Goal: Transaction & Acquisition: Purchase product/service

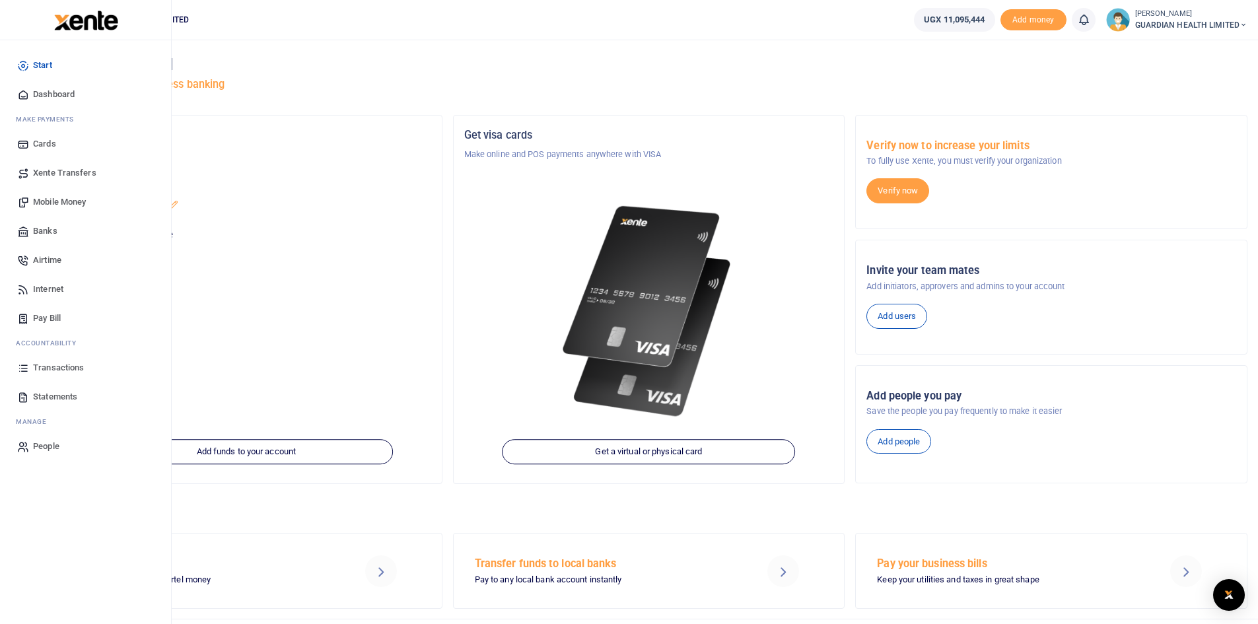
click at [68, 202] on span "Mobile Money" at bounding box center [59, 201] width 53 height 13
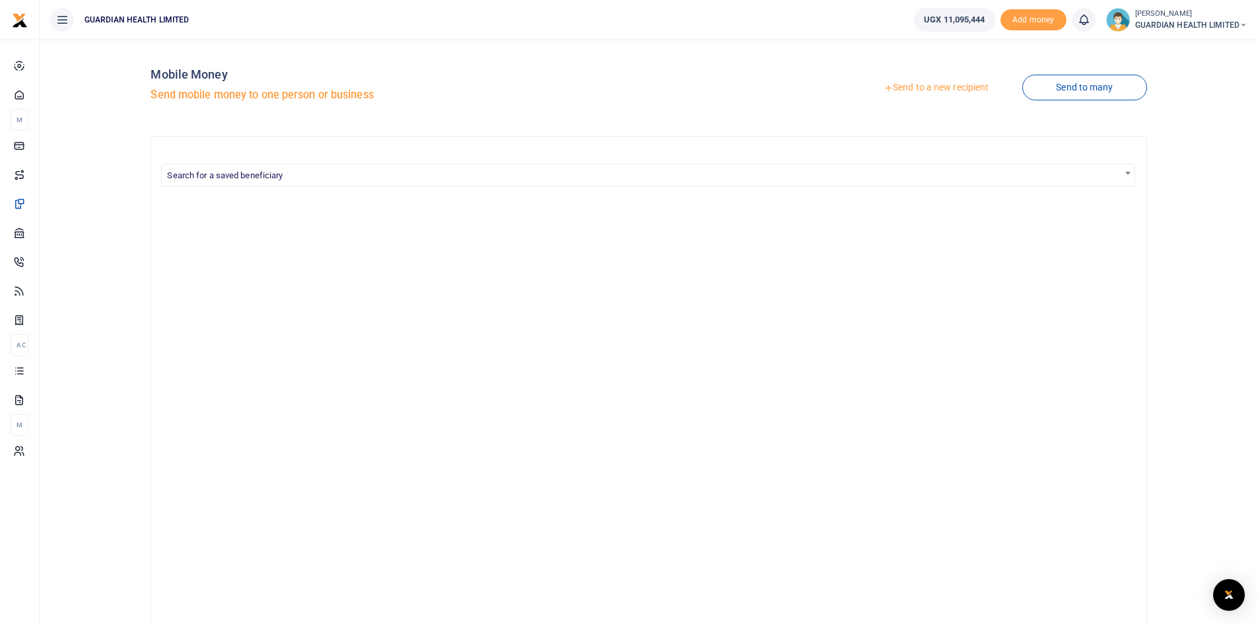
click at [913, 86] on link "Send to a new recipient" at bounding box center [936, 88] width 172 height 24
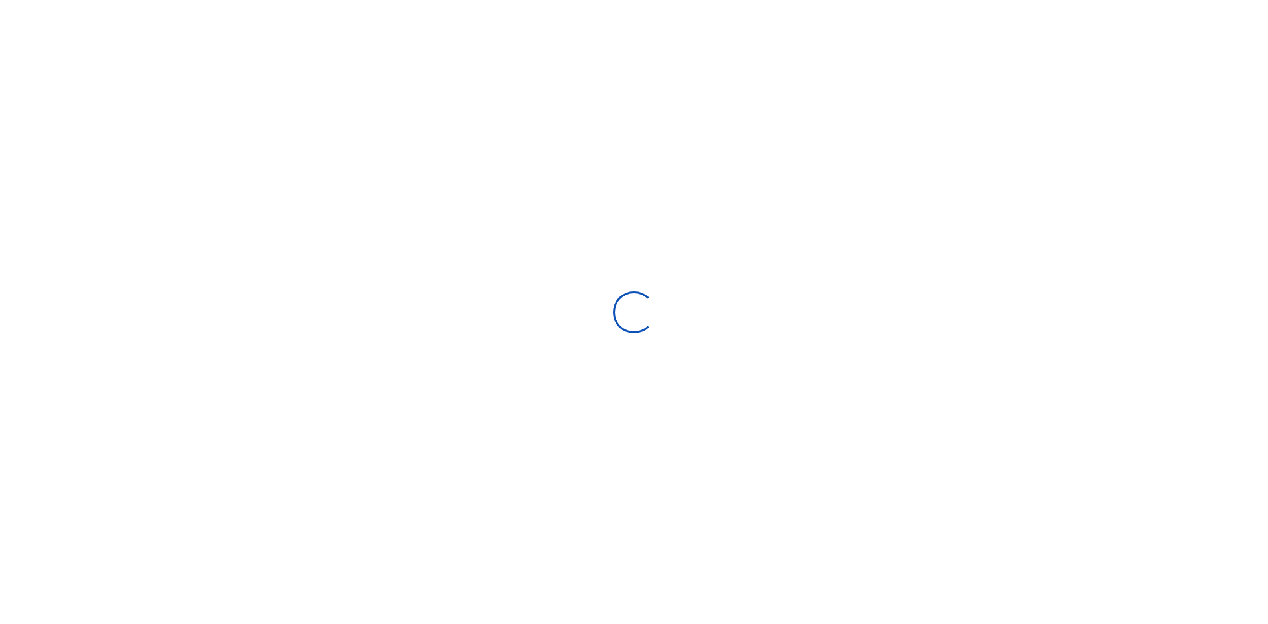
select select "Loading bundles"
select select
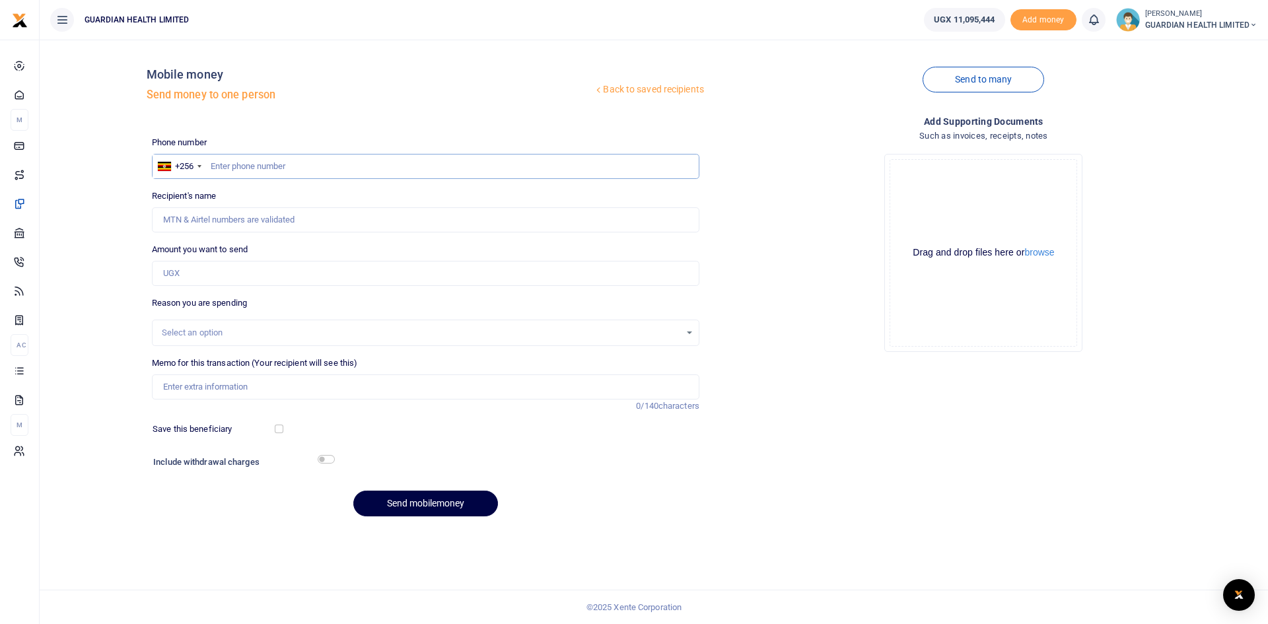
paste input "0786416924"
click at [215, 166] on input "0786416924" at bounding box center [425, 166] width 547 height 25
type input "786416924"
click at [223, 265] on input "Amount you want to send" at bounding box center [425, 273] width 547 height 25
type input "Frances Apio"
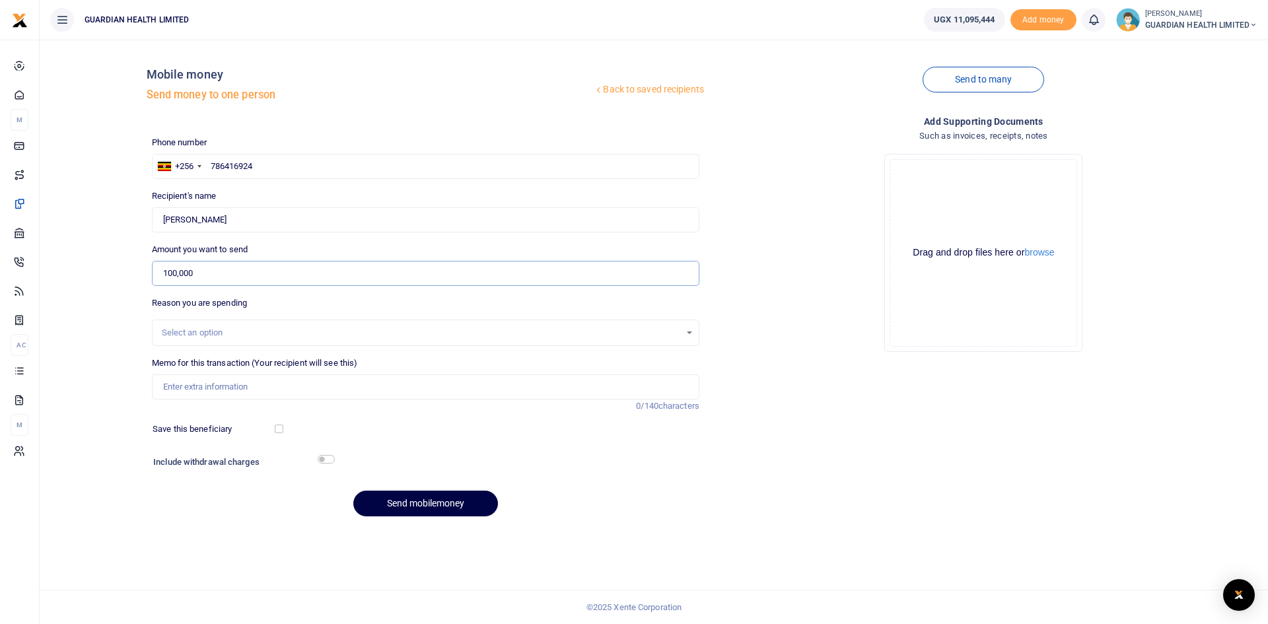
type input "100,000"
click at [280, 393] on input "Memo for this transaction (Your recipient will see this)" at bounding box center [425, 386] width 547 height 25
type input "Kitintale Petty Cash"
click at [278, 431] on input "checkbox" at bounding box center [279, 429] width 9 height 9
checkbox input "true"
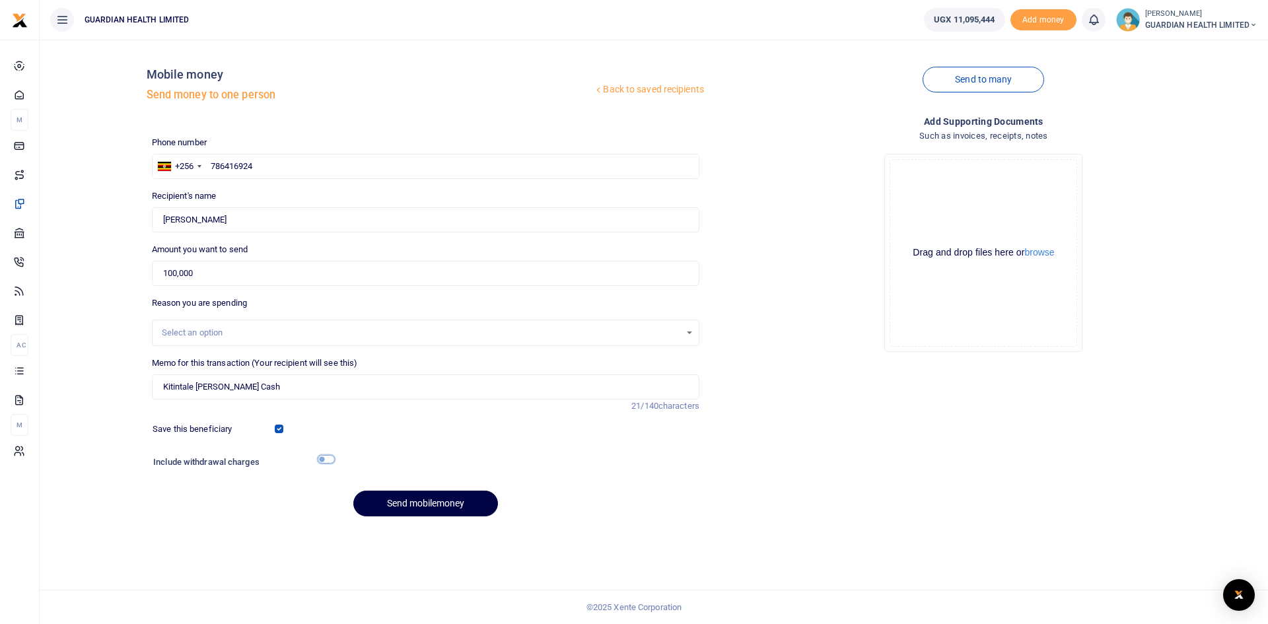
click at [324, 463] on input "checkbox" at bounding box center [326, 459] width 17 height 9
checkbox input "true"
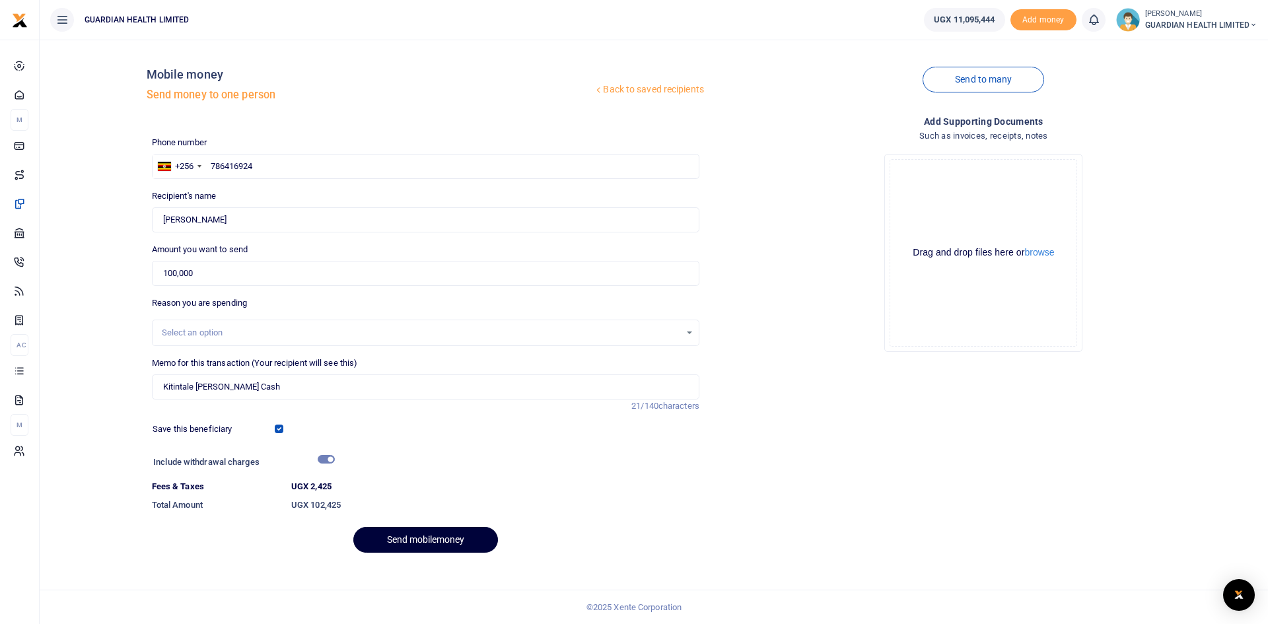
click at [418, 536] on button "Send mobilemoney" at bounding box center [425, 540] width 145 height 26
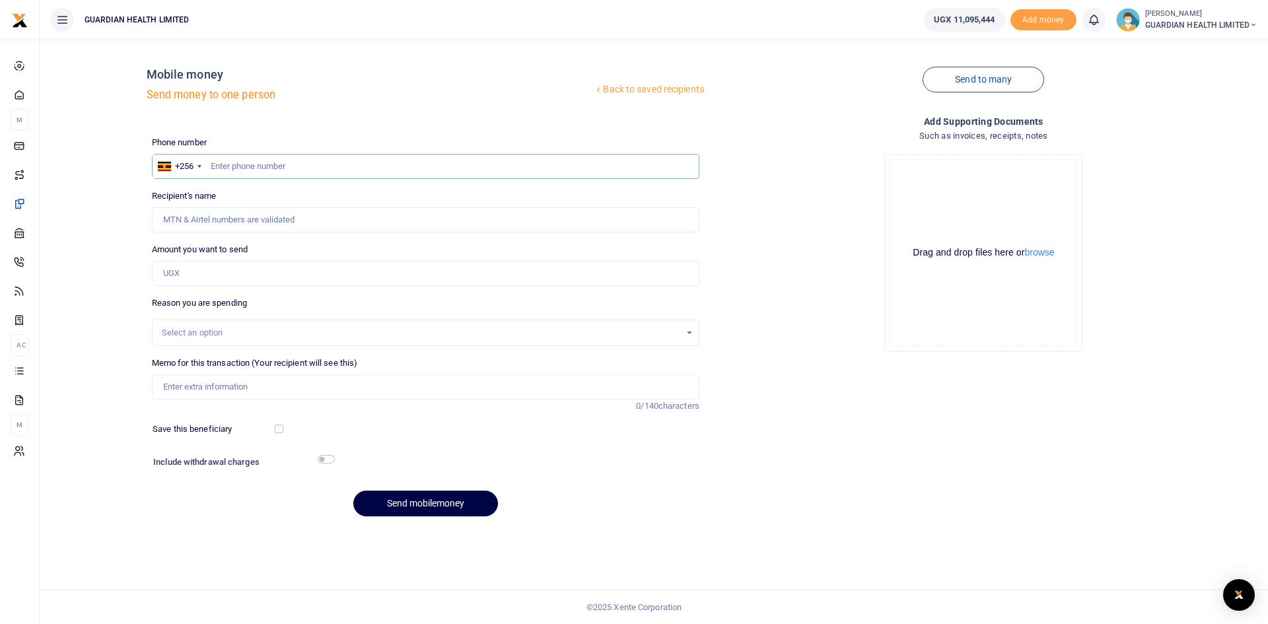
click at [327, 170] on input "text" at bounding box center [425, 166] width 547 height 25
paste input "0761626101"
click at [217, 166] on input "0761626101" at bounding box center [425, 166] width 547 height 25
type input "761626101"
click at [235, 281] on input "Amount you want to send" at bounding box center [425, 273] width 547 height 25
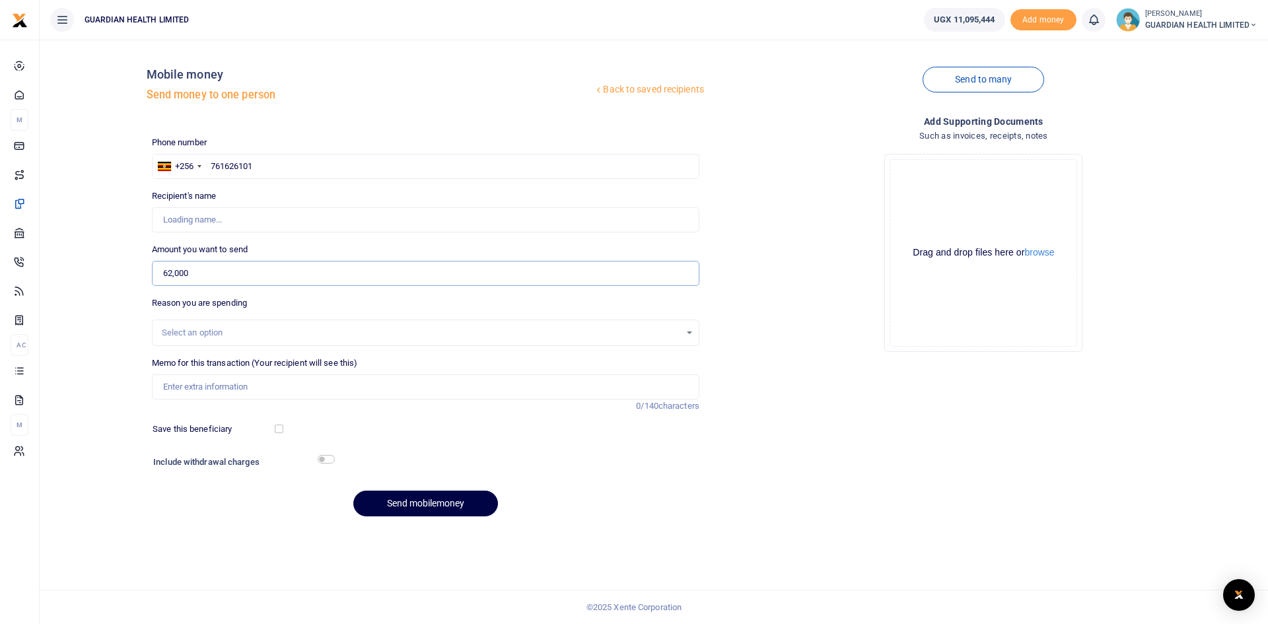
type input "62,000"
click at [234, 388] on input "Memo for this transaction (Your recipient will see this)" at bounding box center [425, 386] width 547 height 25
type input "Ntind"
type input "Sophia Akao"
type input "Ntinda Petty cash"
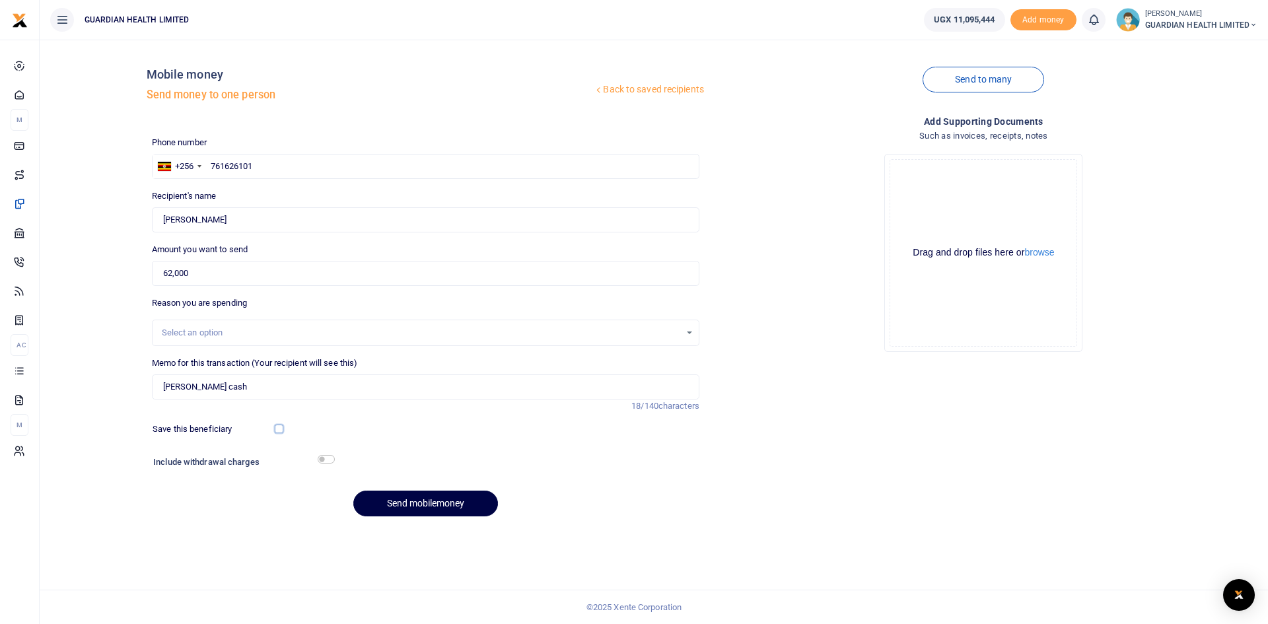
drag, startPoint x: 283, startPoint y: 430, endPoint x: 293, endPoint y: 452, distance: 24.5
click at [281, 430] on input "checkbox" at bounding box center [279, 429] width 9 height 9
checkbox input "true"
click at [323, 460] on input "checkbox" at bounding box center [326, 459] width 17 height 9
checkbox input "true"
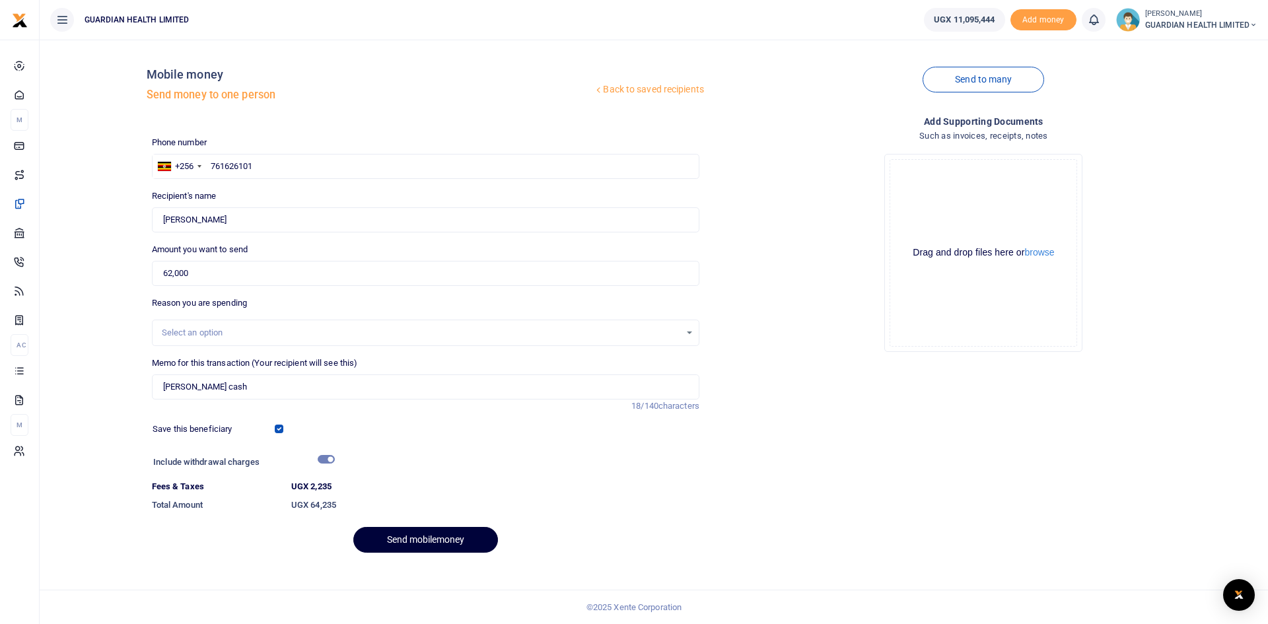
click at [427, 540] on button "Send mobilemoney" at bounding box center [425, 540] width 145 height 26
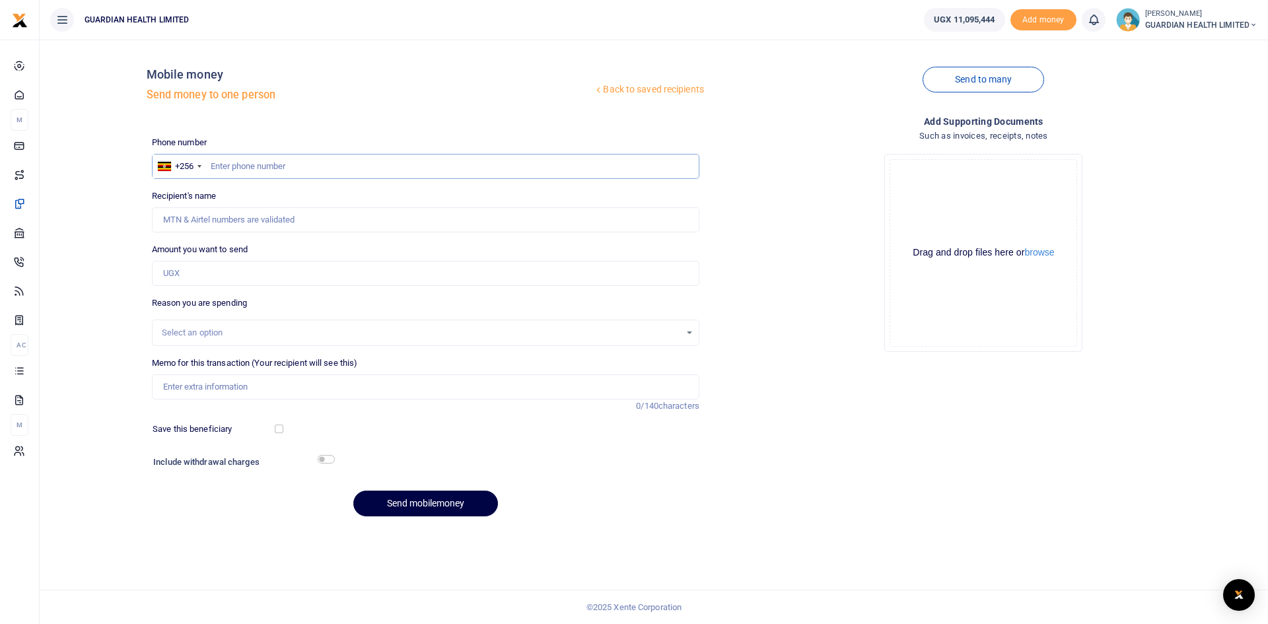
paste input "0787239242"
click at [215, 164] on input "0787239242" at bounding box center [425, 166] width 547 height 25
type input "787239242"
click at [223, 282] on input "Amount you want to send" at bounding box center [425, 273] width 547 height 25
type input "Christine Iyaa"
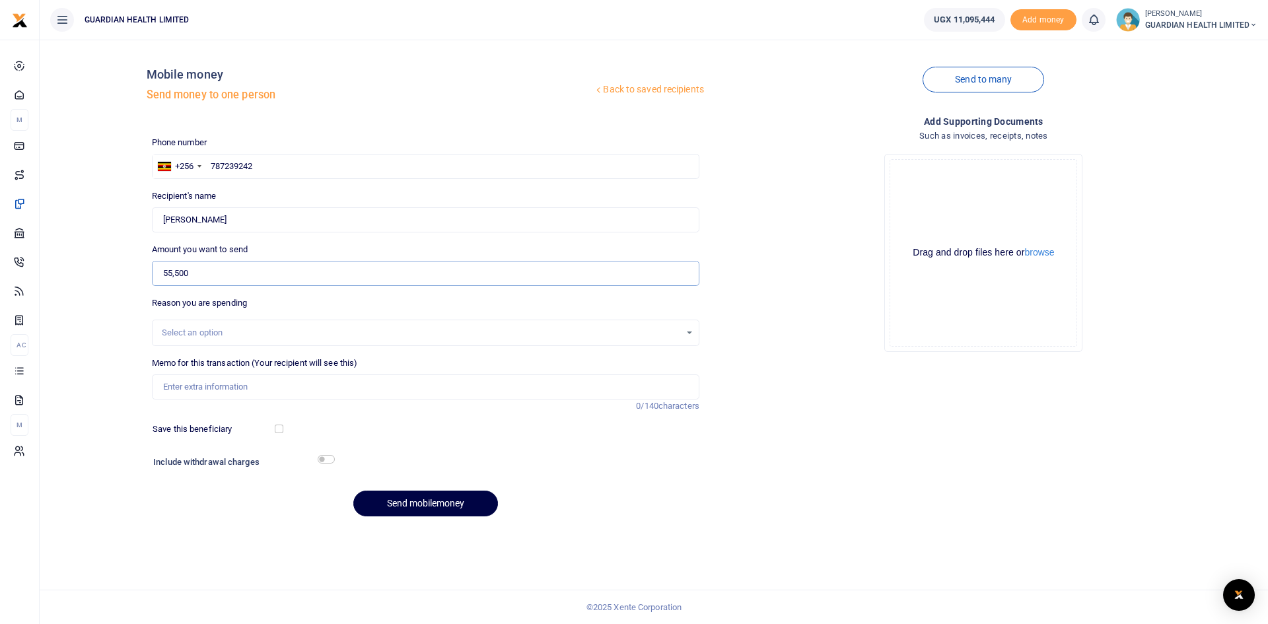
type input "55,500"
click at [214, 392] on input "Memo for this transaction (Your recipient will see this)" at bounding box center [425, 386] width 547 height 25
type input "Jinja 1 petty cash"
click at [279, 431] on input "checkbox" at bounding box center [279, 429] width 9 height 9
checkbox input "true"
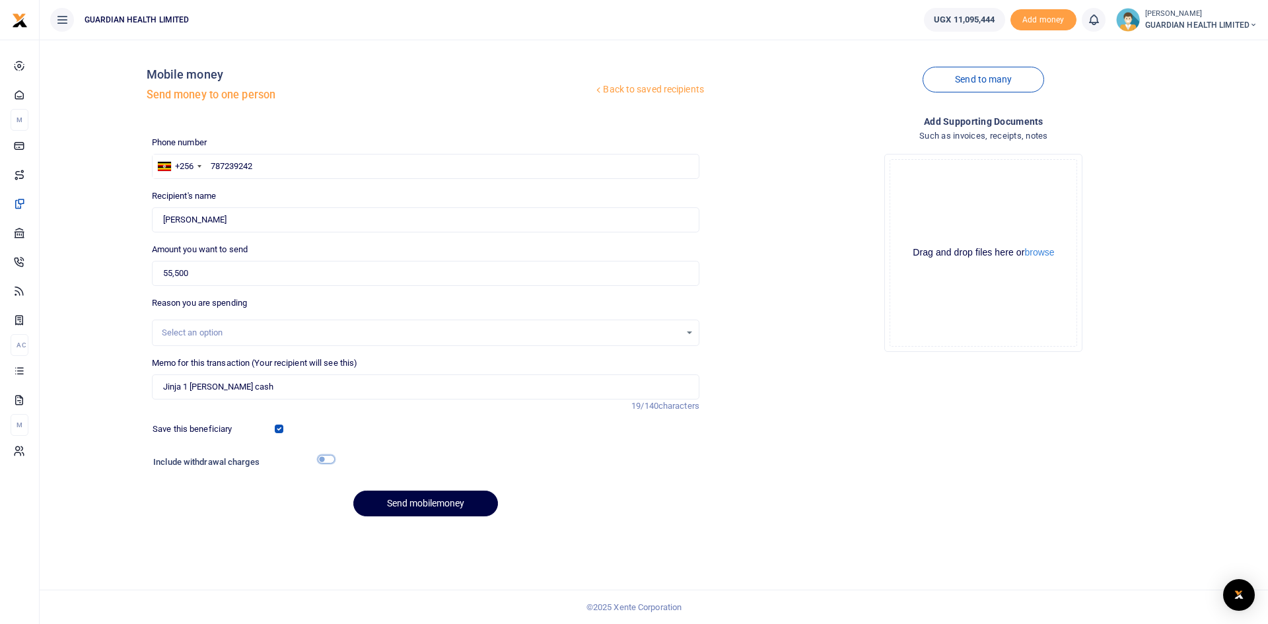
click at [330, 460] on input "checkbox" at bounding box center [326, 459] width 17 height 9
checkbox input "true"
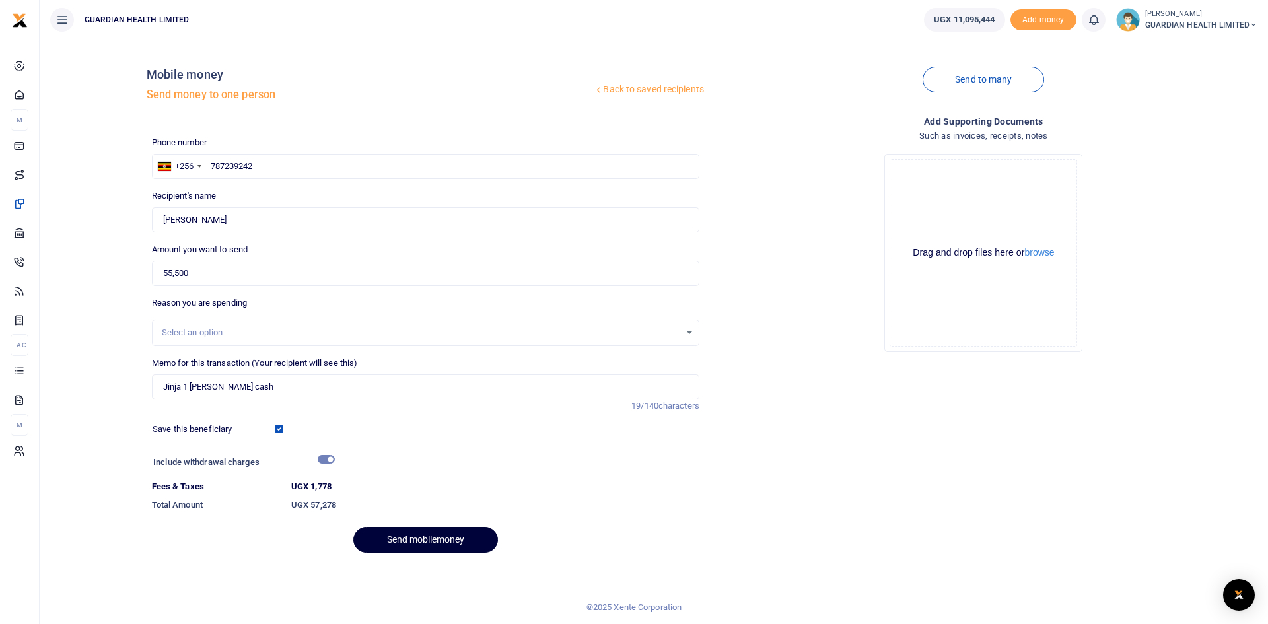
click at [433, 534] on button "Send mobilemoney" at bounding box center [425, 540] width 145 height 26
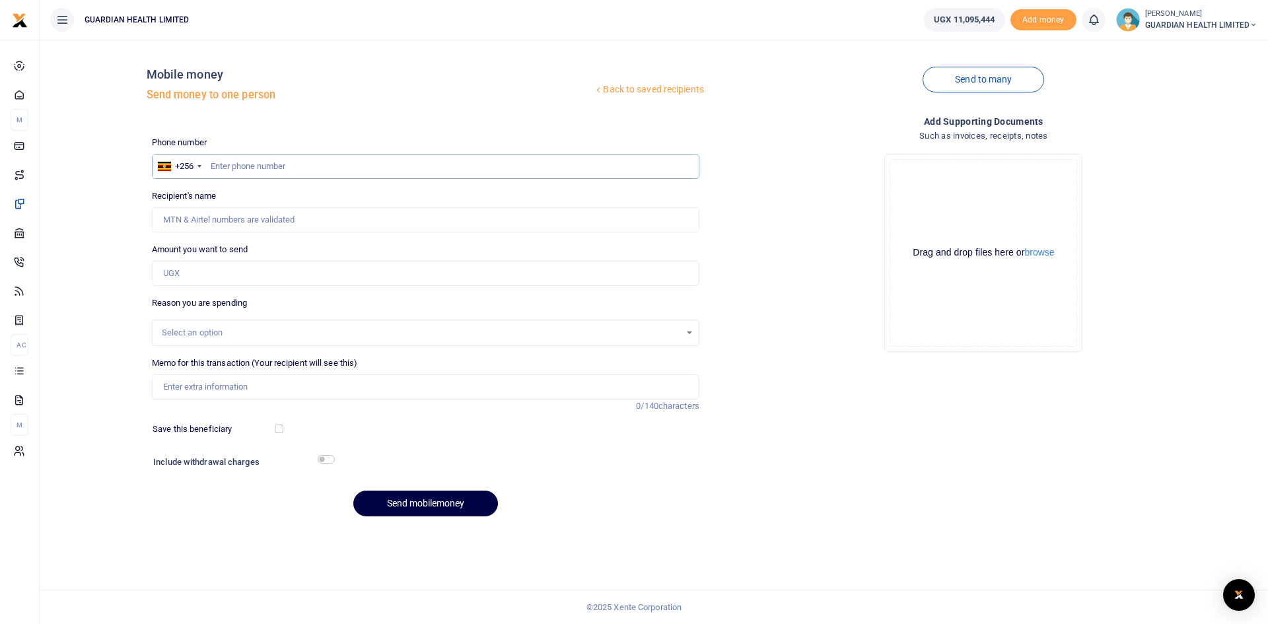
paste input "0786852636"
click at [215, 166] on input "0786852636" at bounding box center [425, 166] width 547 height 25
type input "786852636"
click at [204, 275] on input "Amount you want to send" at bounding box center [425, 273] width 547 height 25
type input "Happy Nandera"
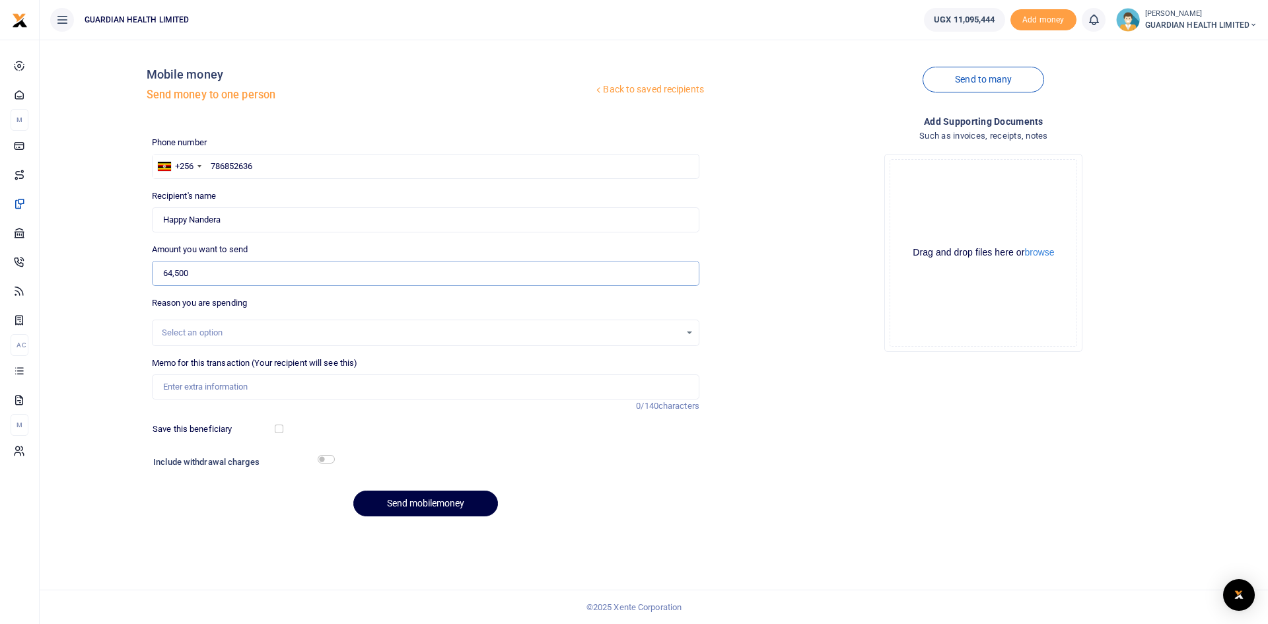
type input "64,500"
click at [468, 384] on input "Memo for this transaction (Your recipient will see this)" at bounding box center [425, 386] width 547 height 25
type input "Mbale petty cash"
click at [278, 430] on input "checkbox" at bounding box center [279, 429] width 9 height 9
checkbox input "true"
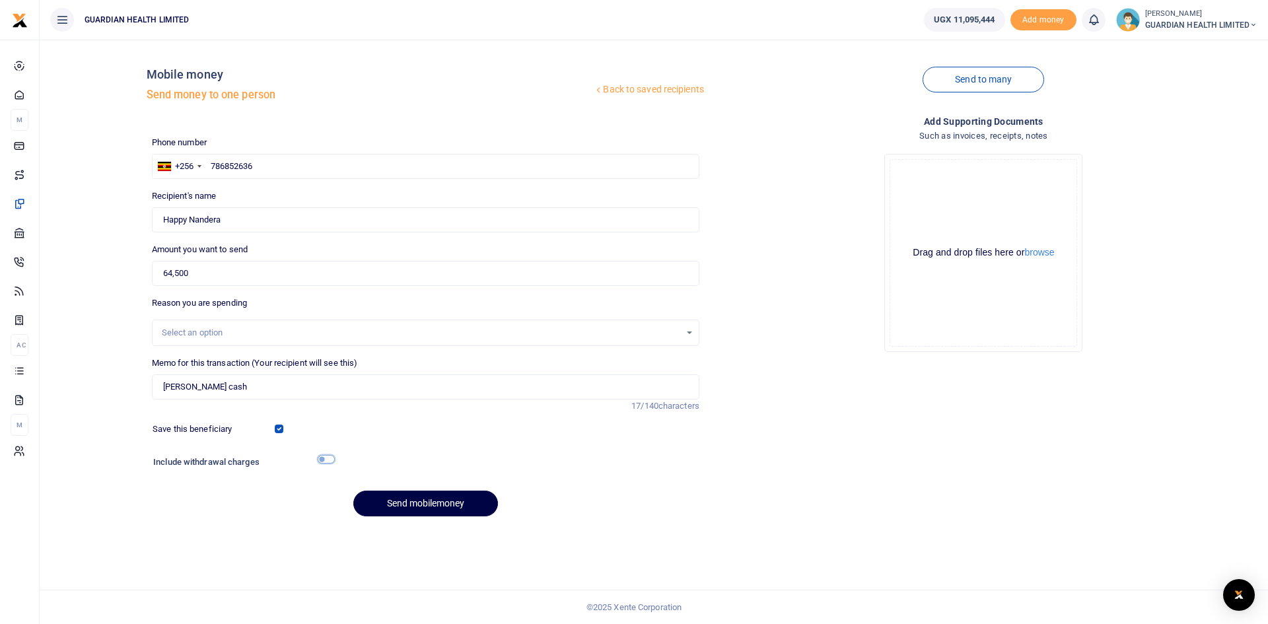
click at [329, 458] on input "checkbox" at bounding box center [326, 459] width 17 height 9
checkbox input "true"
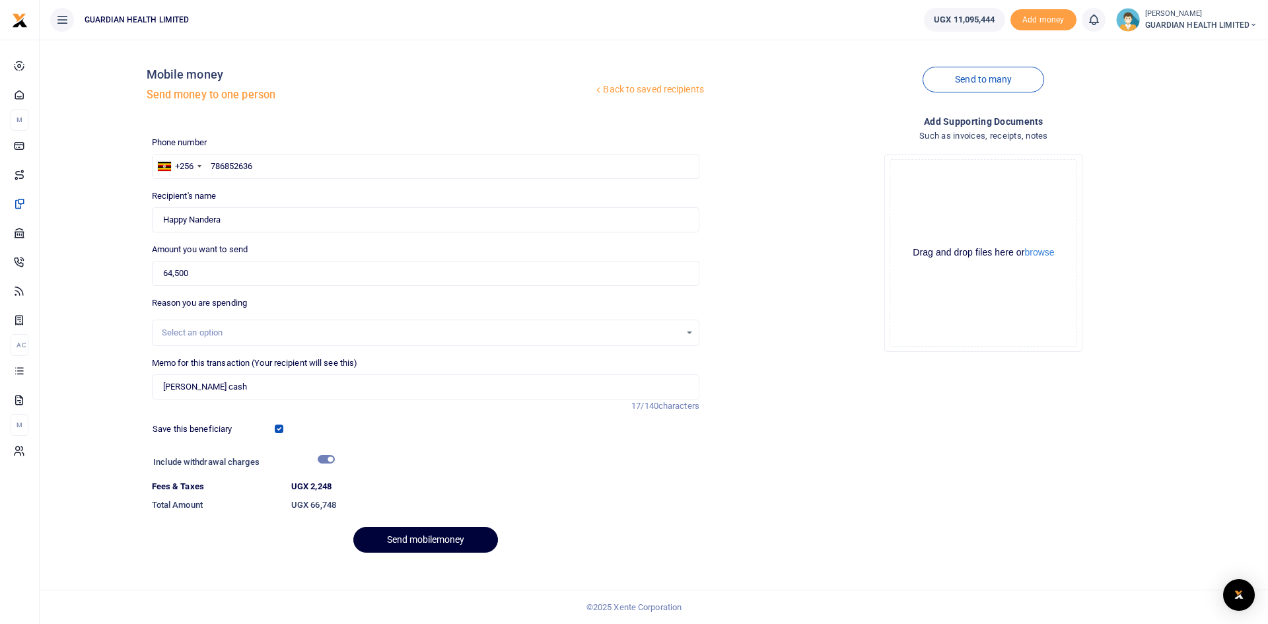
click at [420, 527] on button "Send mobilemoney" at bounding box center [425, 540] width 145 height 26
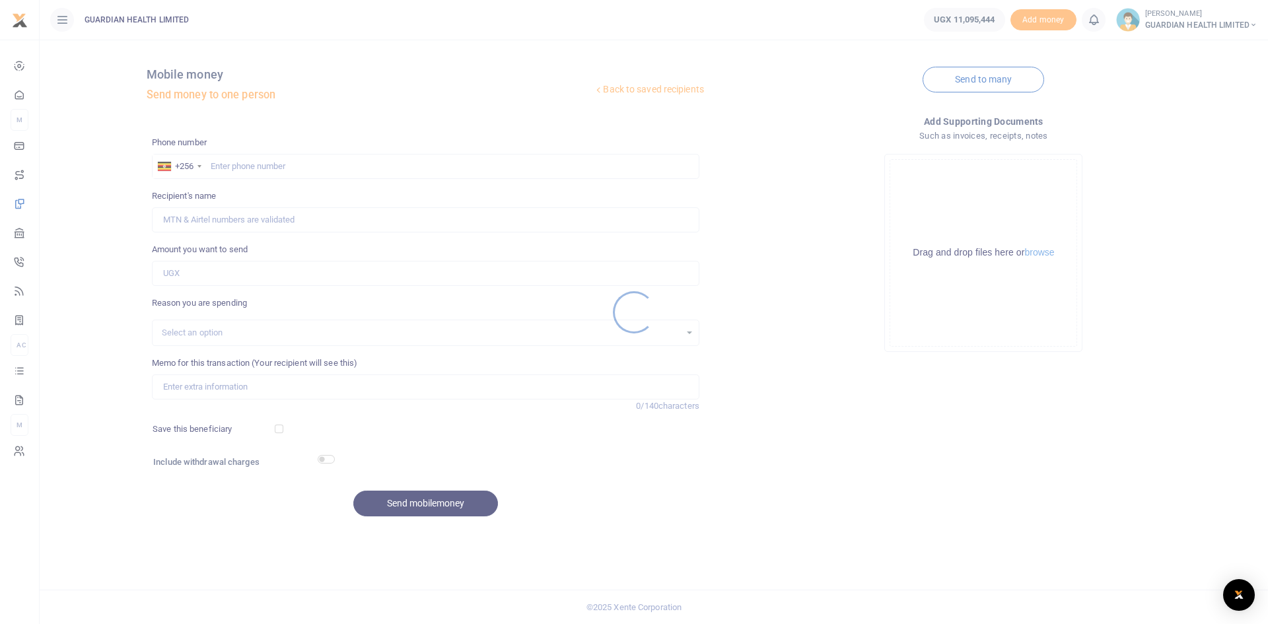
click at [294, 165] on div at bounding box center [634, 312] width 1268 height 624
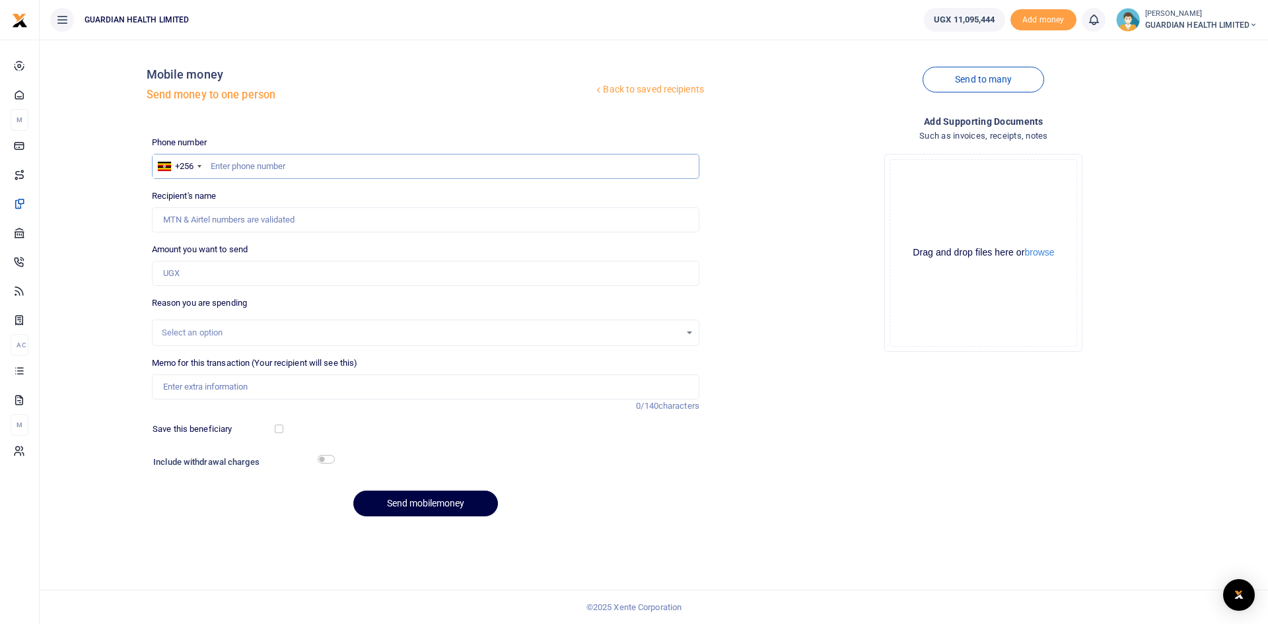
click at [298, 162] on input "text" at bounding box center [425, 166] width 547 height 25
type input "758735481"
click at [190, 265] on input "Amount you want to send" at bounding box center [425, 273] width 547 height 25
type input "Twahiyu Babale"
type input "34,650"
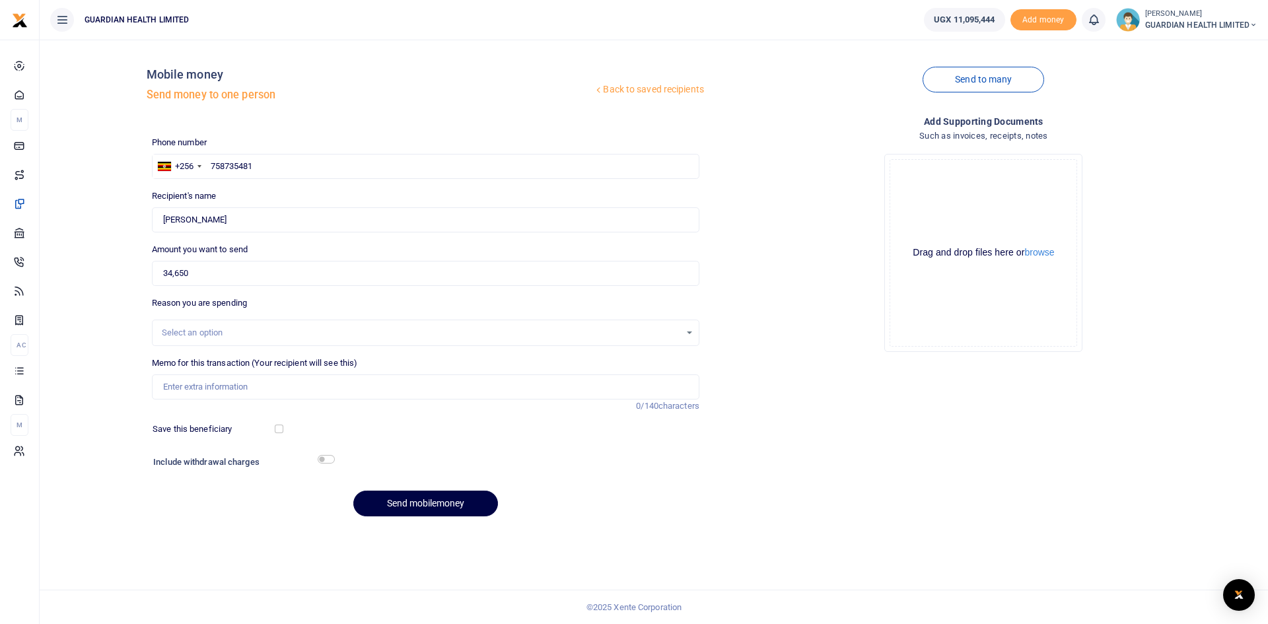
click at [212, 331] on div "Select an option" at bounding box center [421, 332] width 518 height 13
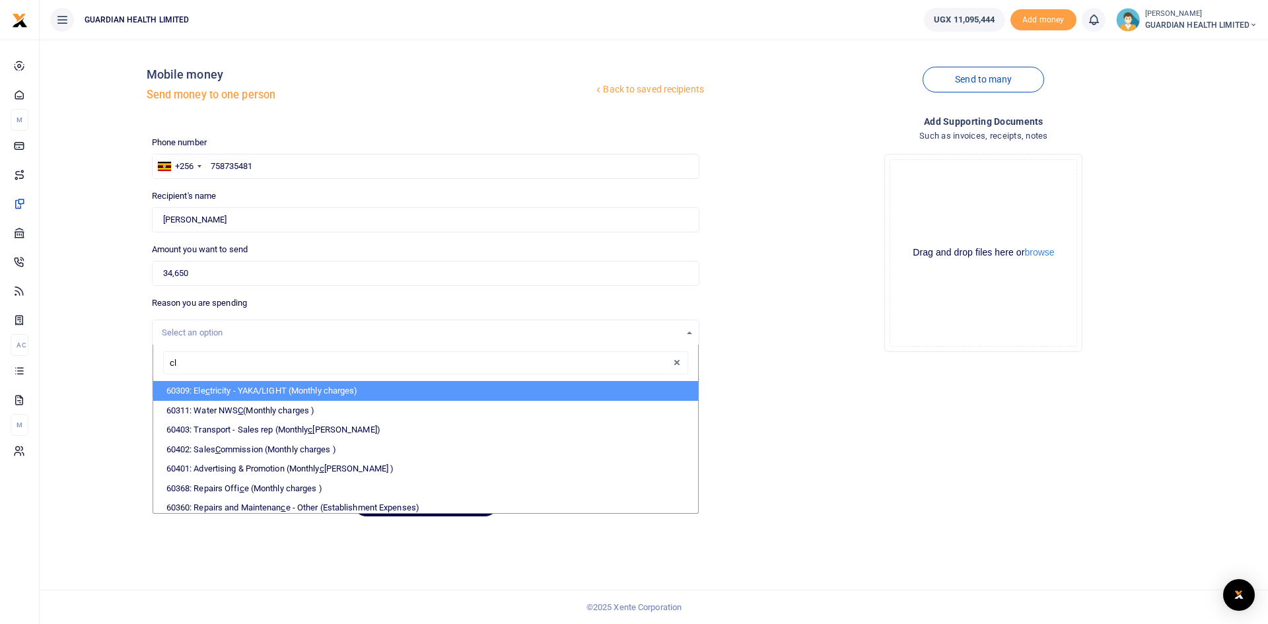
type input "cli"
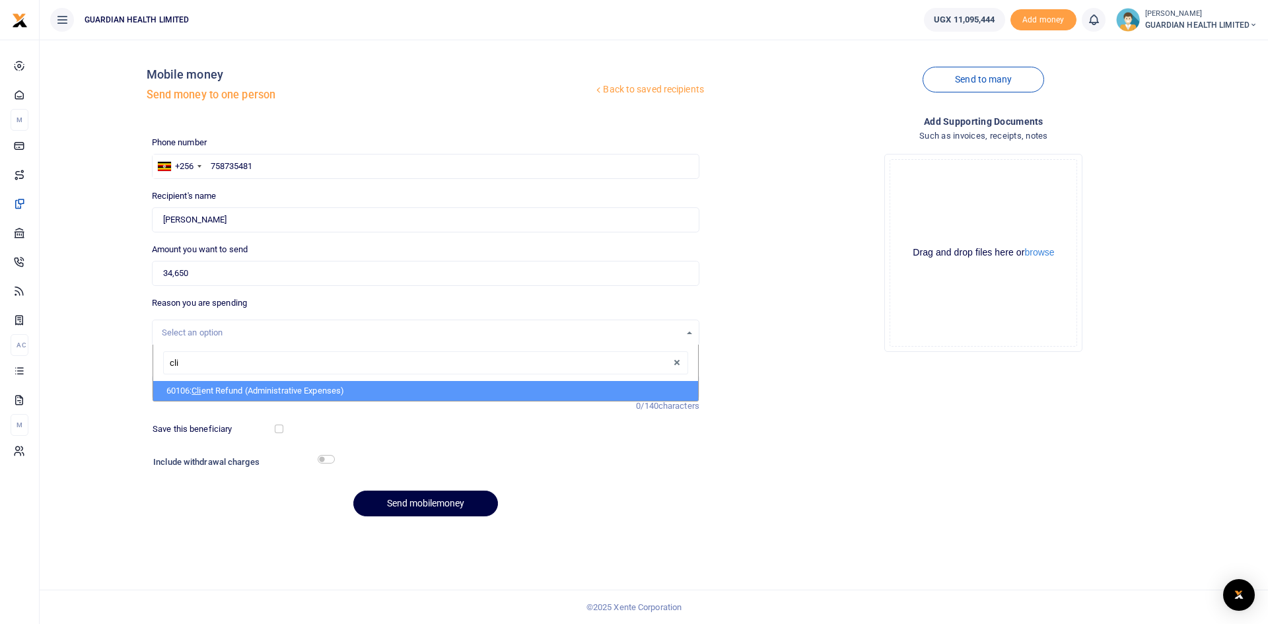
click at [220, 394] on li "60106: Cli ent Refund (Administrative Expenses)" at bounding box center [425, 391] width 545 height 20
select select "5411"
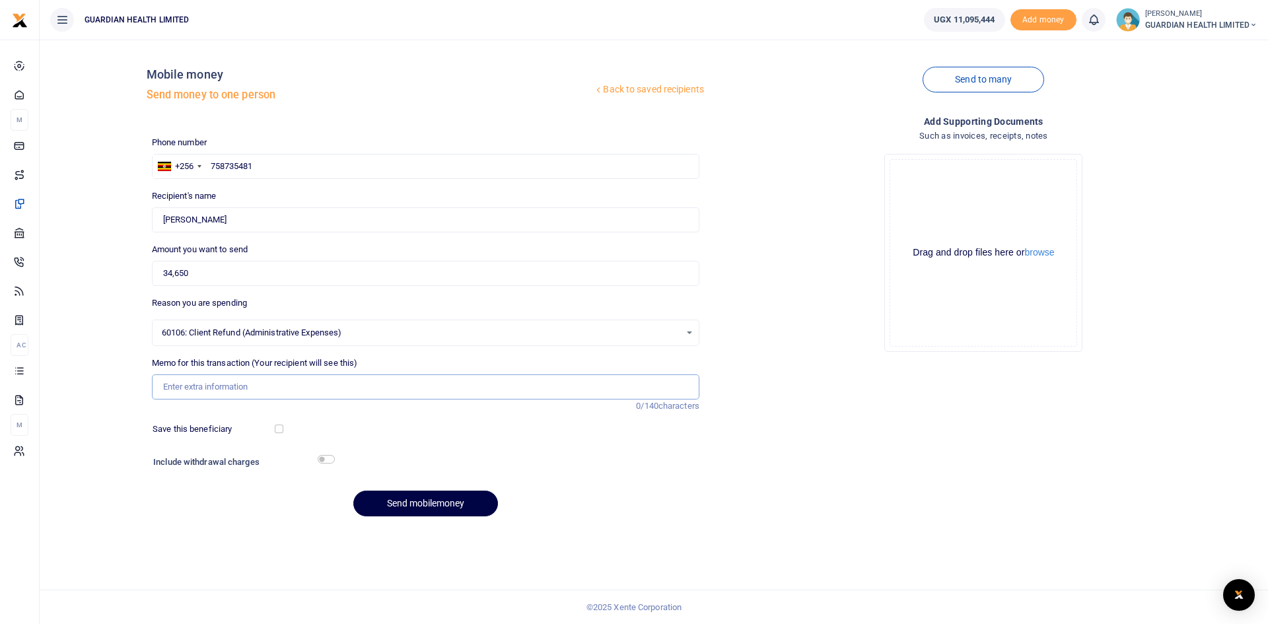
click at [212, 388] on input "Memo for this transaction (Your recipient will see this)" at bounding box center [425, 386] width 547 height 25
type input "Jinja 1 client refund"
click at [390, 501] on button "Send mobilemoney" at bounding box center [425, 504] width 145 height 26
click at [304, 160] on input "text" at bounding box center [425, 166] width 547 height 25
type input "705777090"
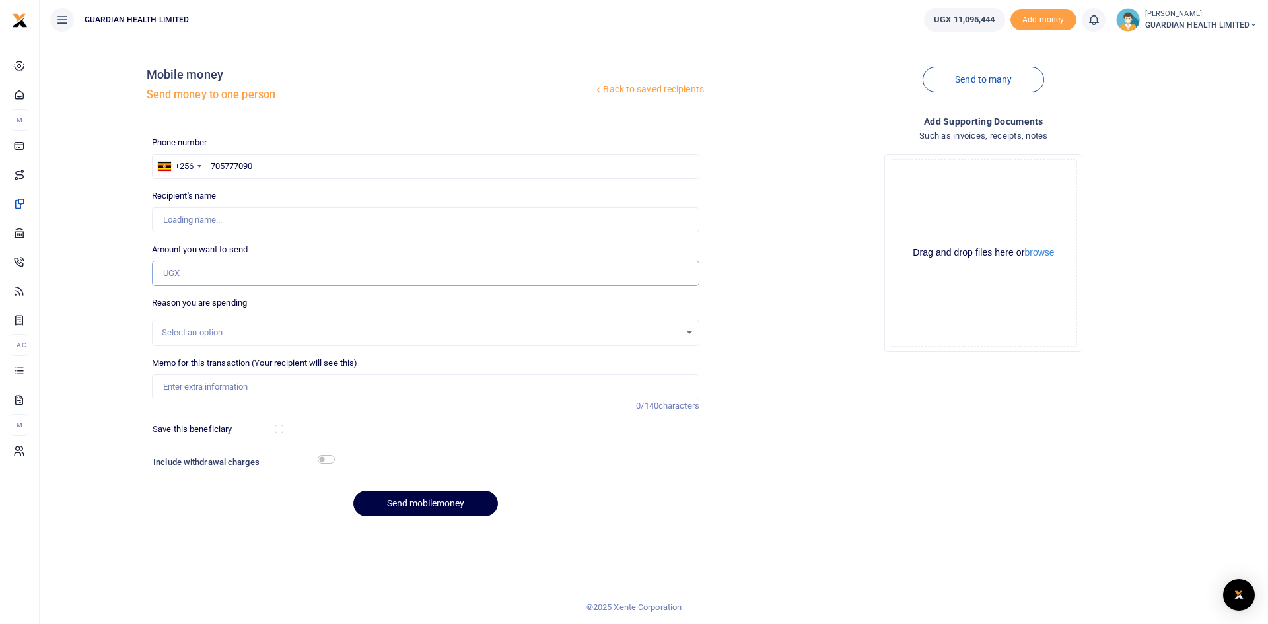
click at [238, 270] on input "Amount you want to send" at bounding box center [425, 273] width 547 height 25
type input "12,8700"
type input "Reymond Kyeswa"
type input "128,700"
click at [271, 166] on input "705777090" at bounding box center [425, 166] width 547 height 25
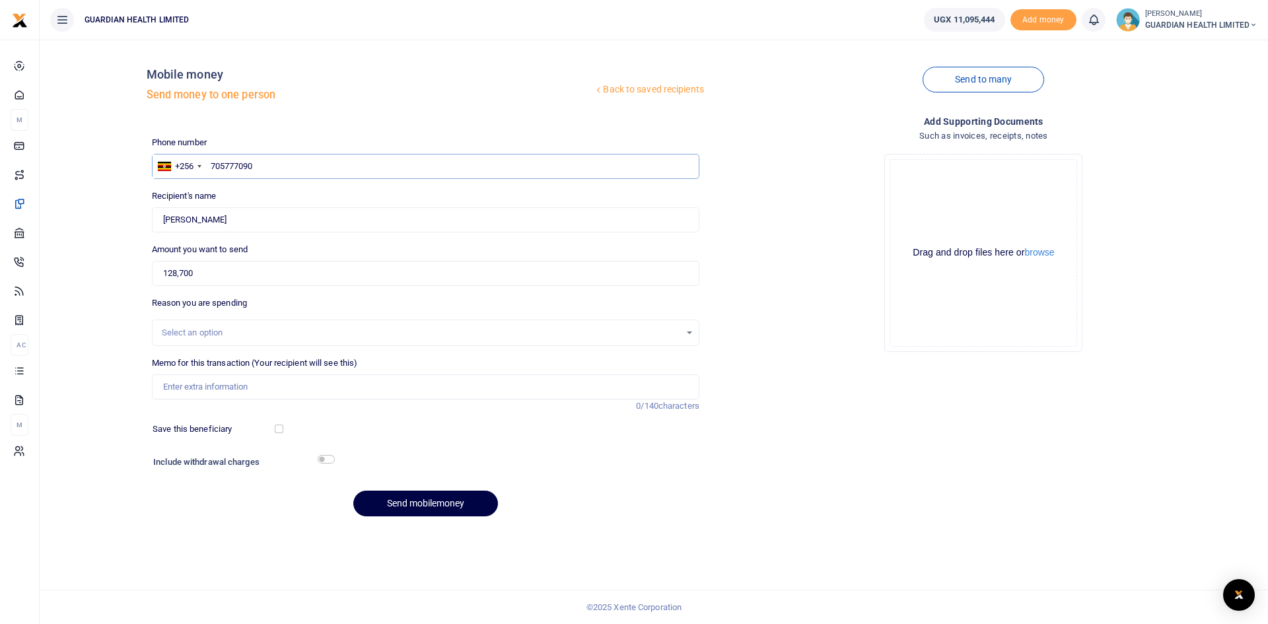
click at [280, 161] on input "705777090" at bounding box center [425, 166] width 547 height 25
click at [264, 158] on input "705777090" at bounding box center [425, 166] width 547 height 25
drag, startPoint x: 293, startPoint y: 157, endPoint x: 176, endPoint y: 162, distance: 117.0
click at [176, 162] on div "+256 Uganda +256 705777090" at bounding box center [425, 166] width 547 height 25
paste input "0703840162"
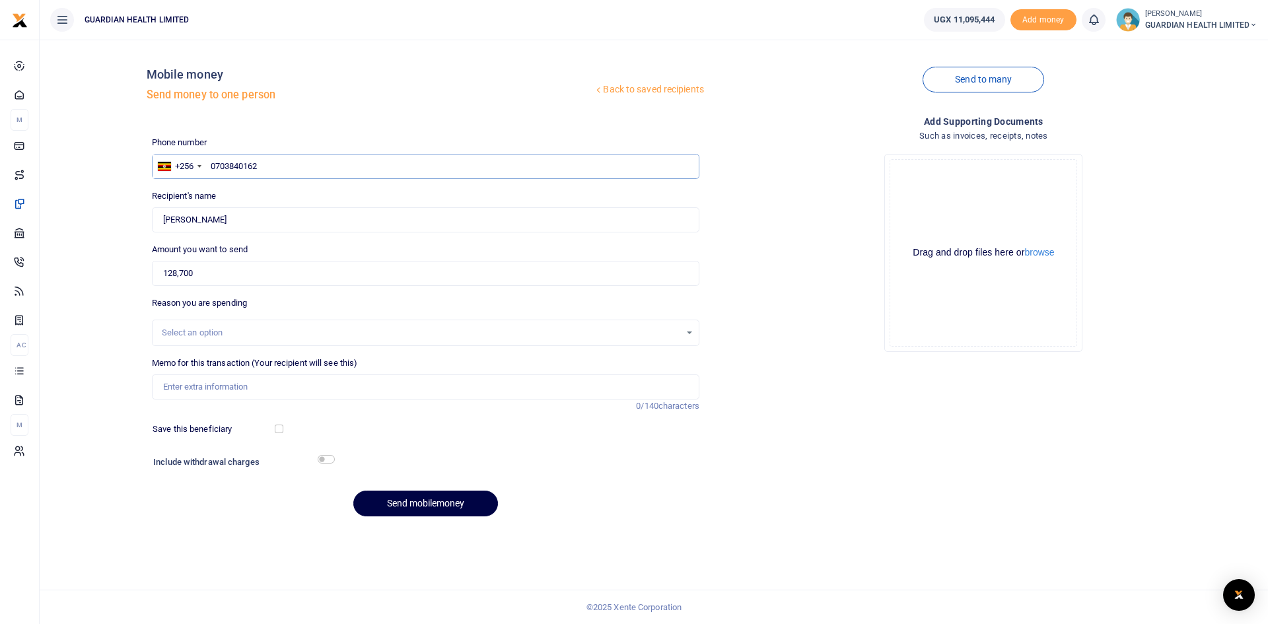
click at [215, 162] on input "0703840162" at bounding box center [425, 166] width 547 height 25
type input "703840162"
type input "Sharifah Babirye"
drag, startPoint x: 225, startPoint y: 275, endPoint x: 132, endPoint y: 273, distance: 93.1
click at [132, 273] on div "Back to saved recipients Mobile money Send money to one person Send to many Pho…" at bounding box center [654, 288] width 1218 height 477
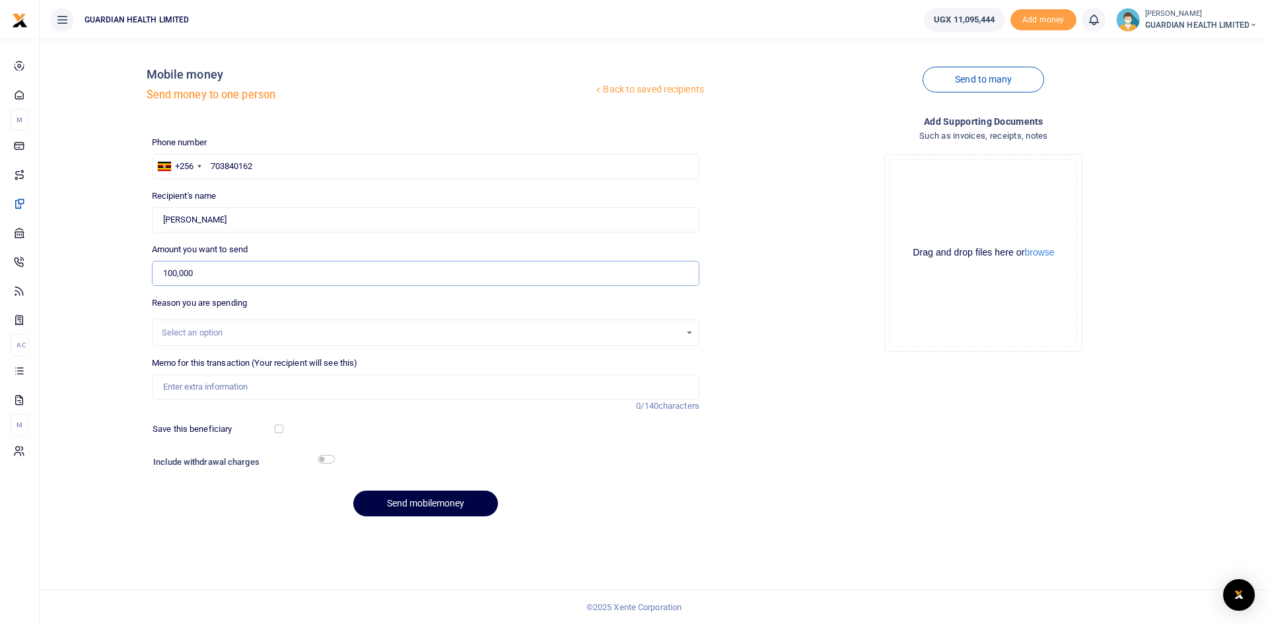
type input "100,000"
drag, startPoint x: 294, startPoint y: 376, endPoint x: 294, endPoint y: 384, distance: 7.9
click at [294, 378] on input "Memo for this transaction (Your recipient will see this)" at bounding box center [425, 386] width 547 height 25
type input "Bunga petty cash"
click at [281, 428] on input "checkbox" at bounding box center [279, 429] width 9 height 9
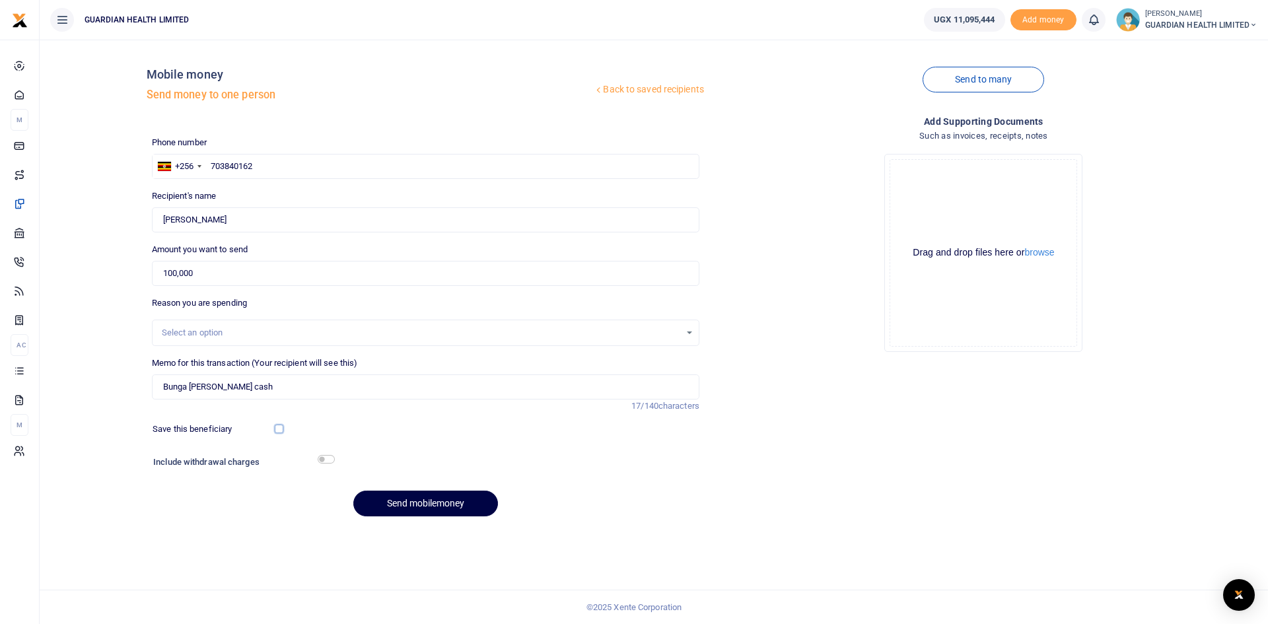
checkbox input "true"
click at [328, 457] on input "checkbox" at bounding box center [326, 459] width 17 height 9
checkbox input "true"
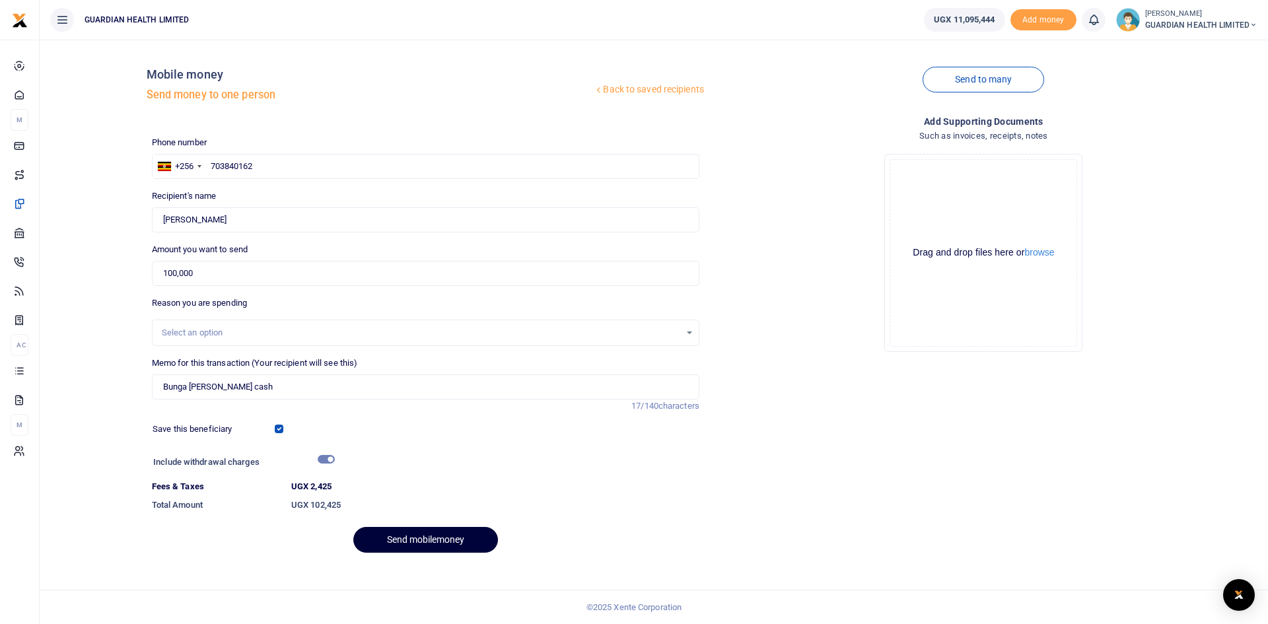
click at [443, 536] on button "Send mobilemoney" at bounding box center [425, 540] width 145 height 26
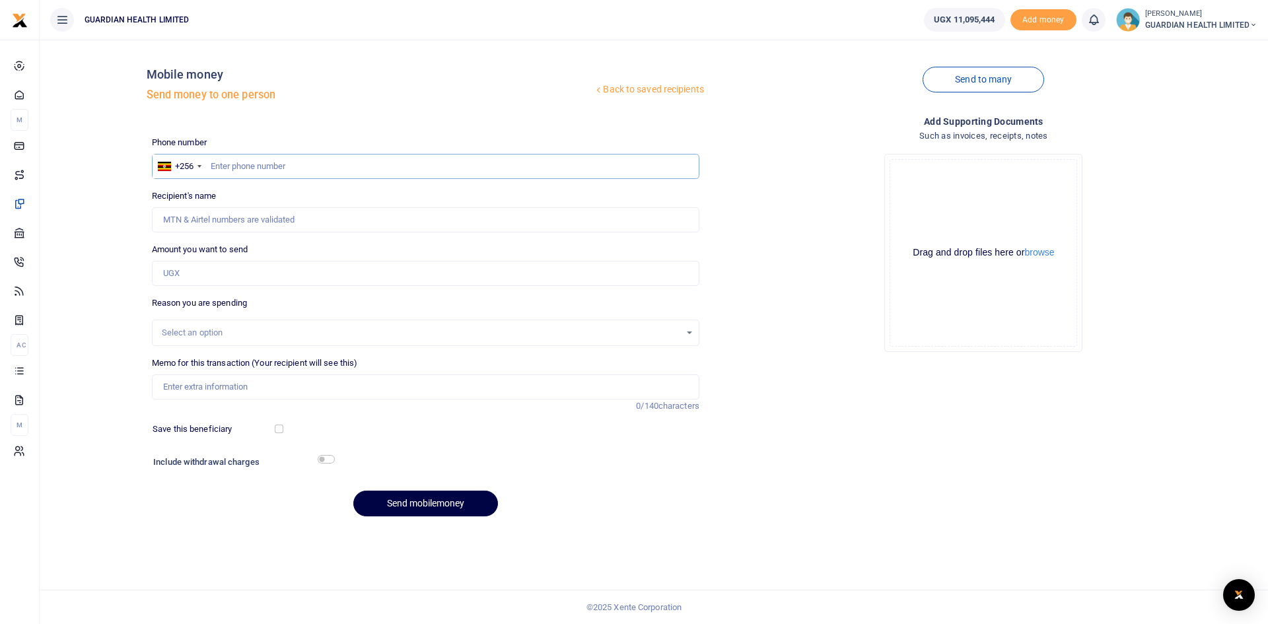
click at [240, 167] on input "text" at bounding box center [425, 166] width 547 height 25
type input "770427044"
type input "[PERSON_NAME]"
type input "770427044"
click at [205, 277] on input "Amount you want to send" at bounding box center [425, 273] width 547 height 25
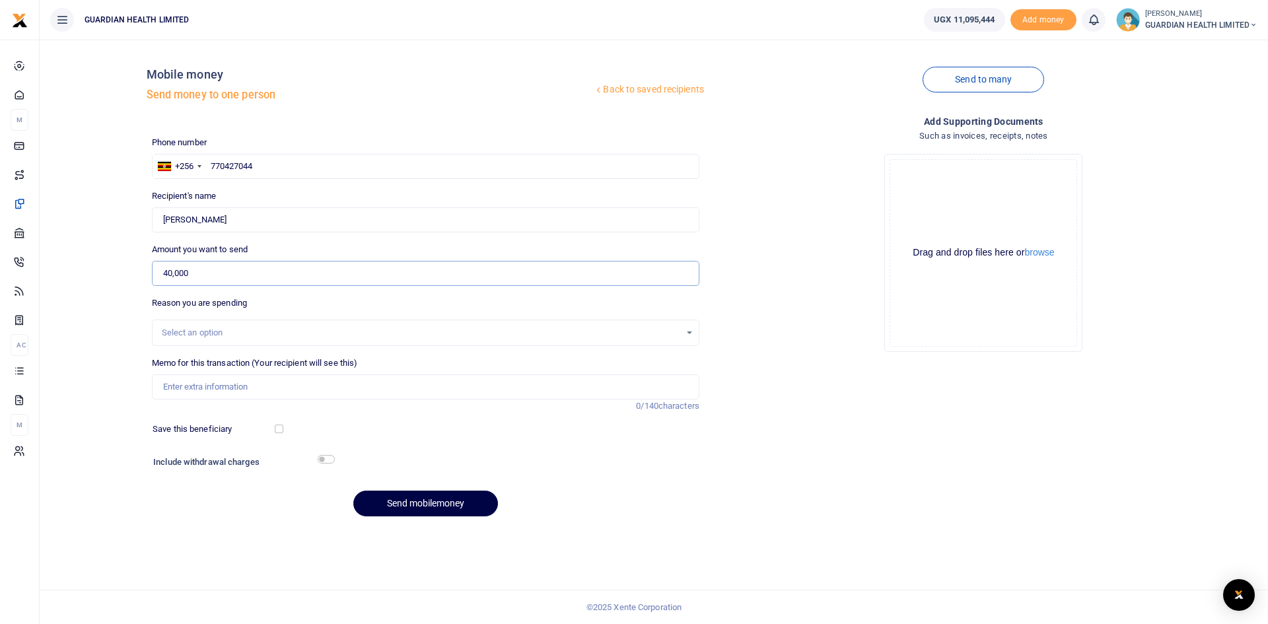
type input "40,000"
click at [200, 335] on div "Select an option" at bounding box center [421, 332] width 518 height 13
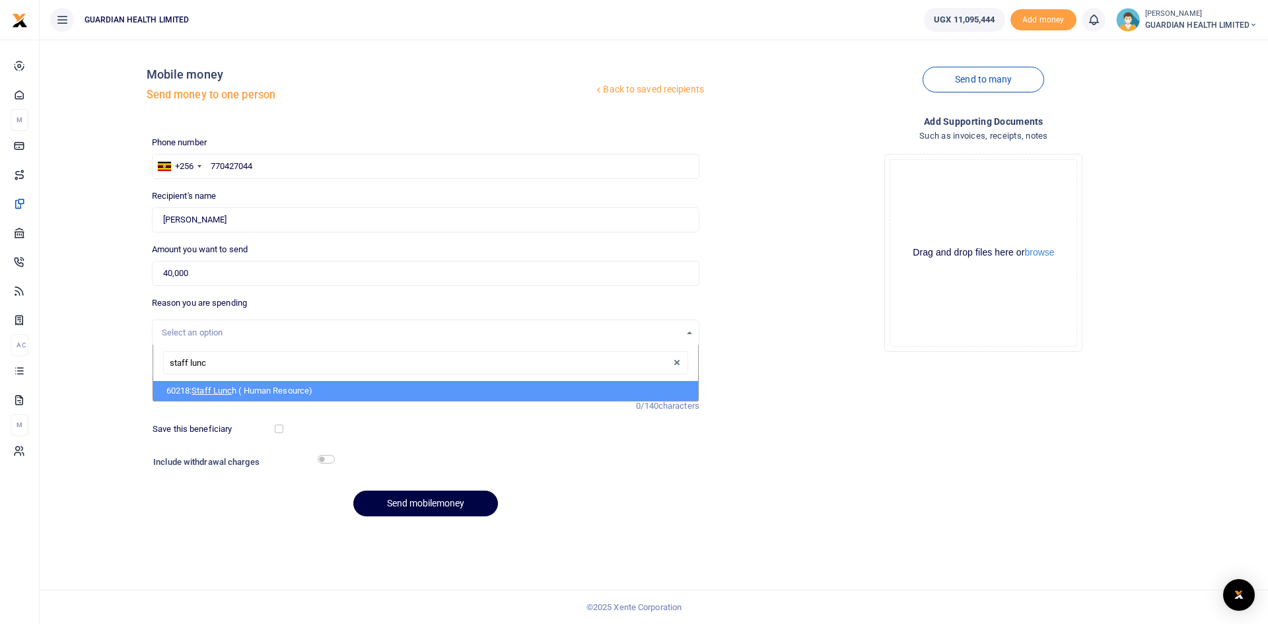
type input "staff lunch"
click at [217, 393] on span "Staff Lunch" at bounding box center [213, 391] width 45 height 10
select select "5399"
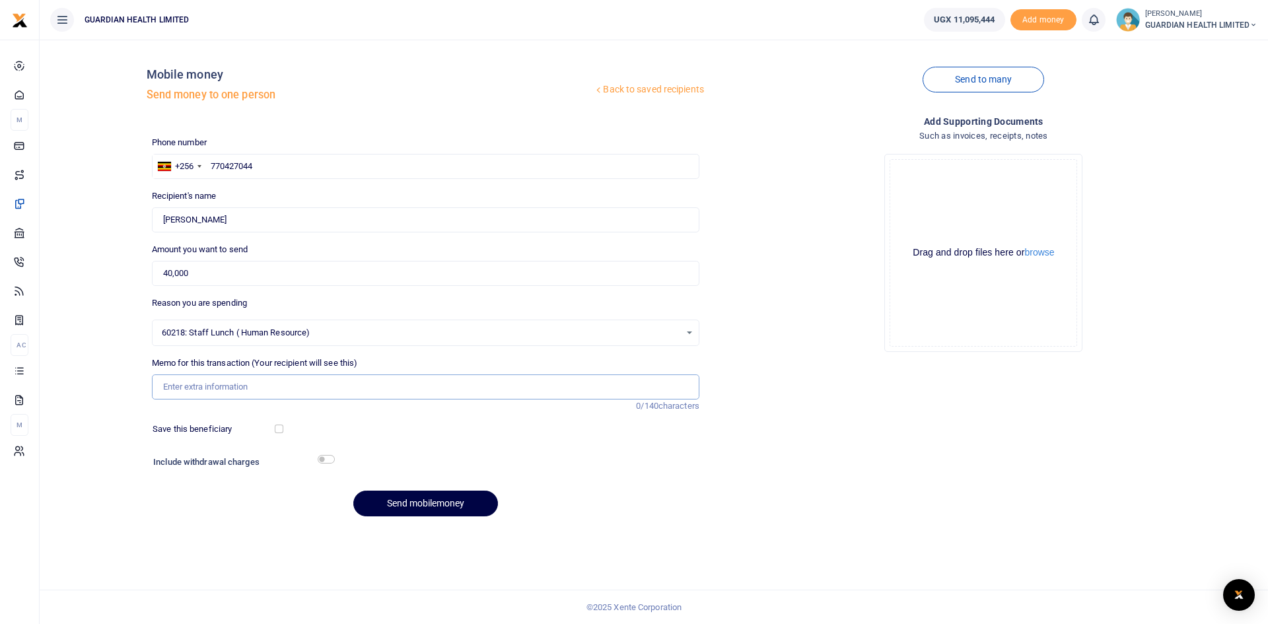
click at [206, 382] on input "Memo for this transaction (Your recipient will see this)" at bounding box center [425, 386] width 547 height 25
type input "Staff lunch during stock delivery to Jinja 1 2 and Mukono and Van washing"
click at [280, 431] on input "checkbox" at bounding box center [279, 429] width 9 height 9
checkbox input "true"
click at [328, 460] on input "checkbox" at bounding box center [326, 459] width 17 height 9
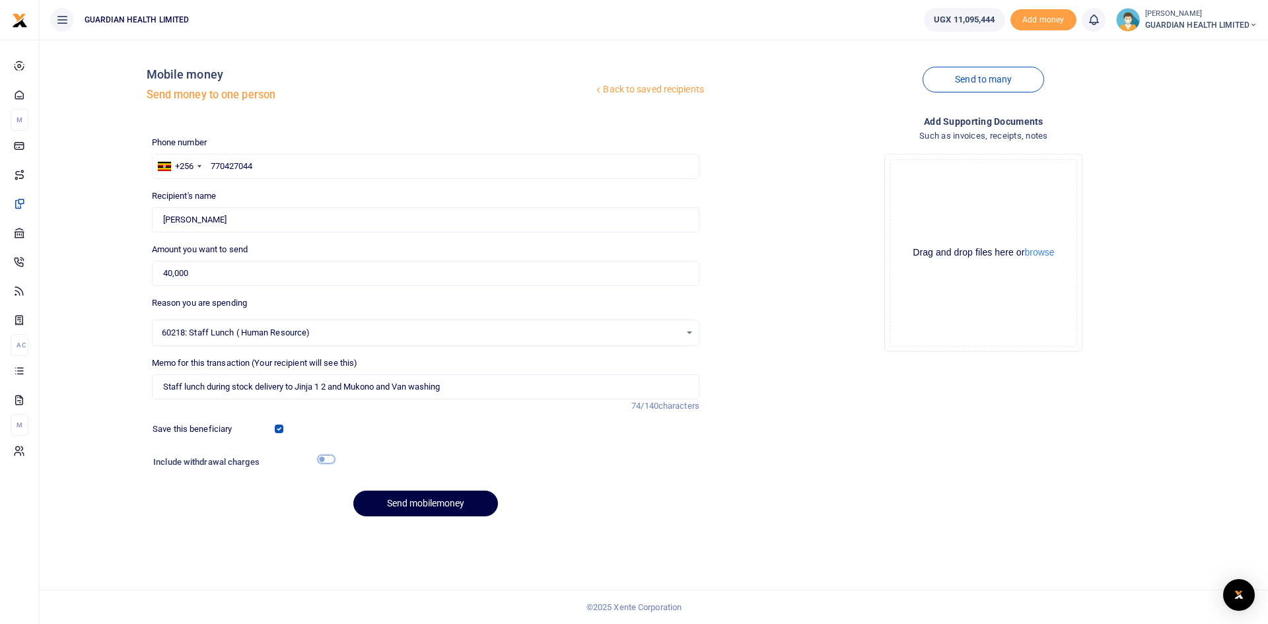
checkbox input "true"
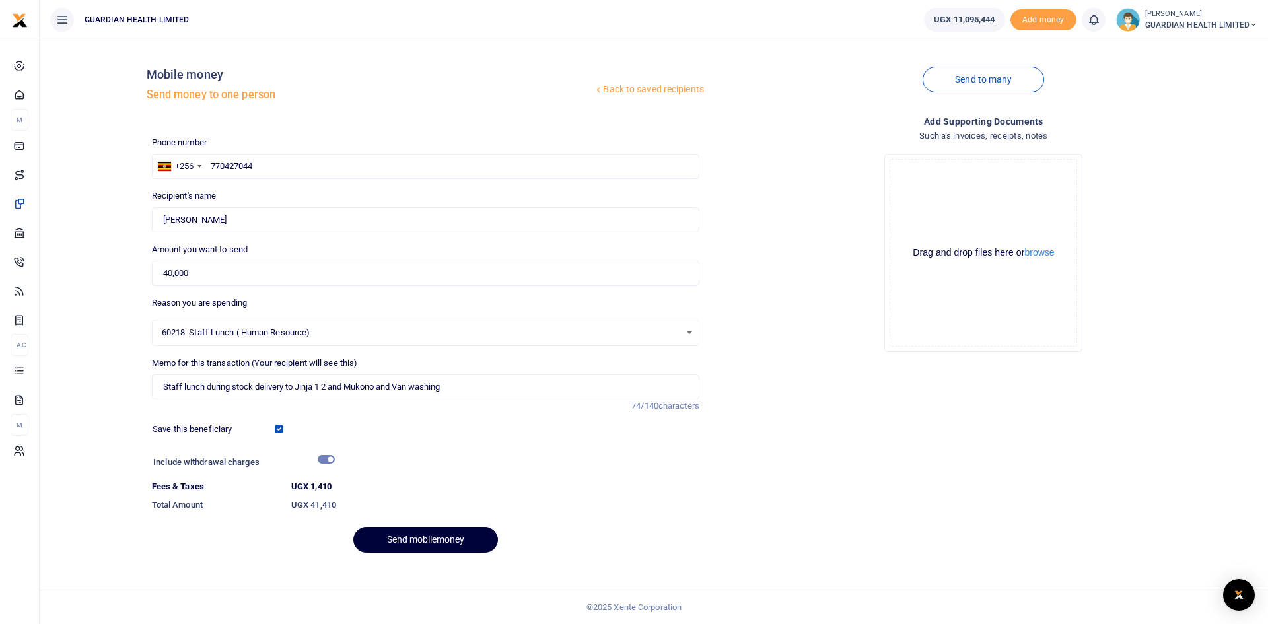
click at [405, 544] on button "Send mobilemoney" at bounding box center [425, 540] width 145 height 26
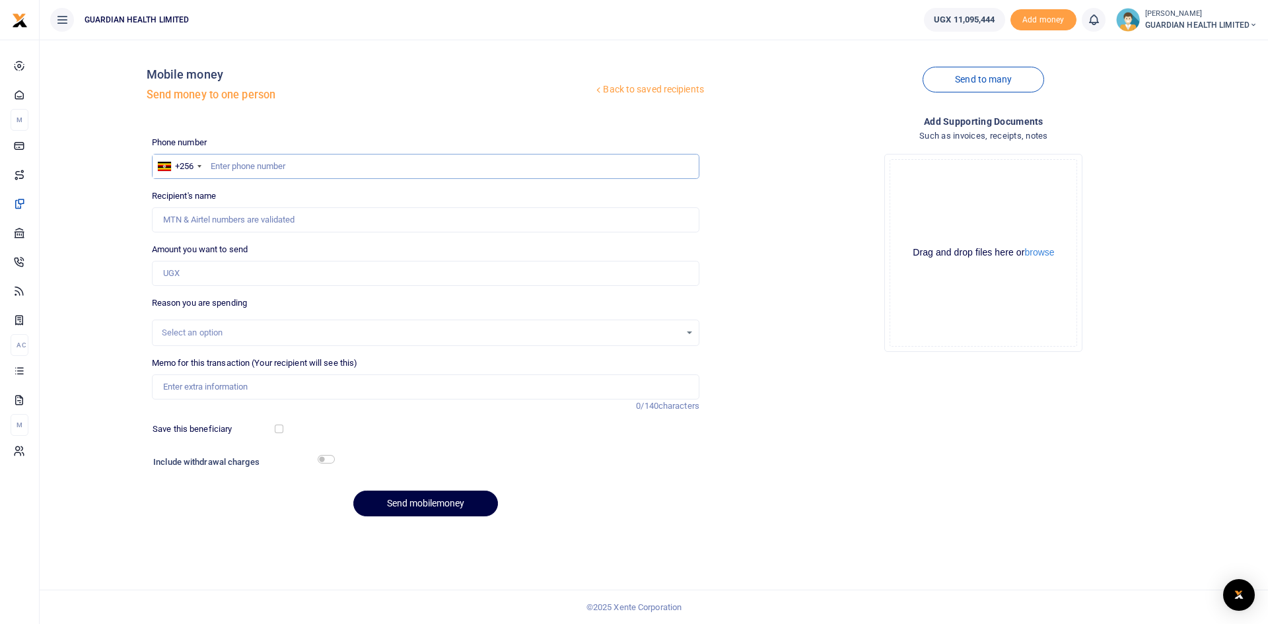
paste input "0758846604"
click at [215, 168] on input "0758846604" at bounding box center [425, 166] width 547 height 25
type input "758846604"
click at [195, 274] on input "Amount you want to send" at bounding box center [425, 273] width 547 height 25
type input "Kivumbi Johnbosco"
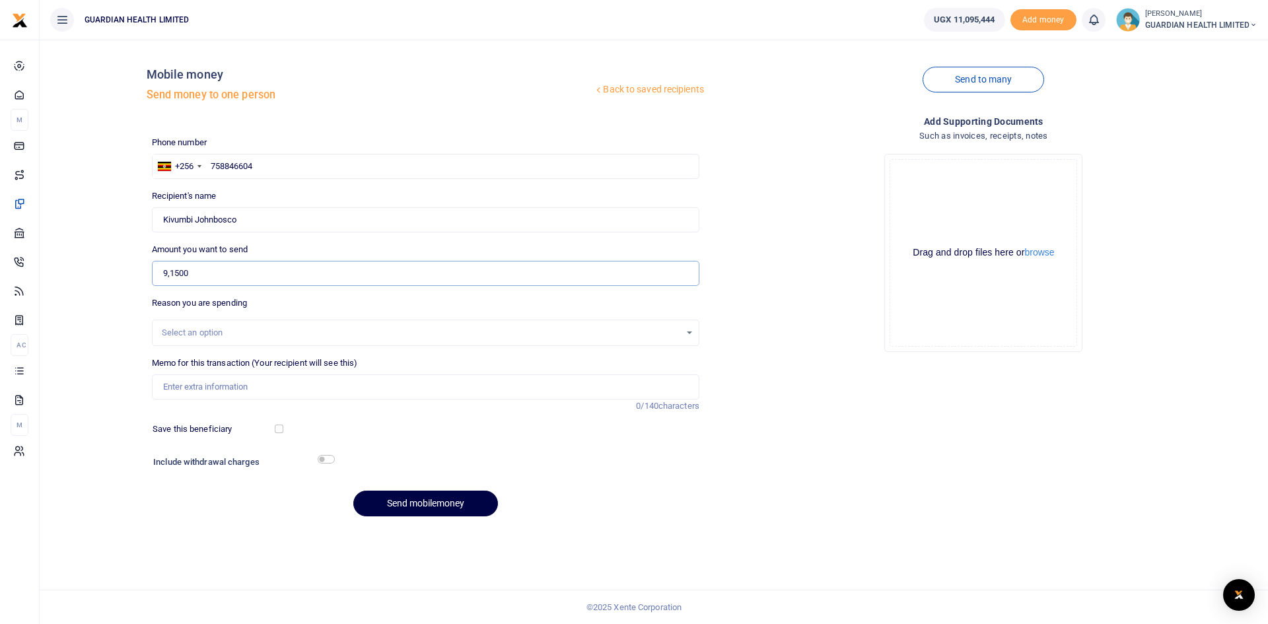
type input "91,500"
drag, startPoint x: 362, startPoint y: 385, endPoint x: 370, endPoint y: 386, distance: 8.0
click at [362, 385] on input "Memo for this transaction (Your recipient will see this)" at bounding box center [425, 386] width 547 height 25
type input "Kivumbi Johnbosco"
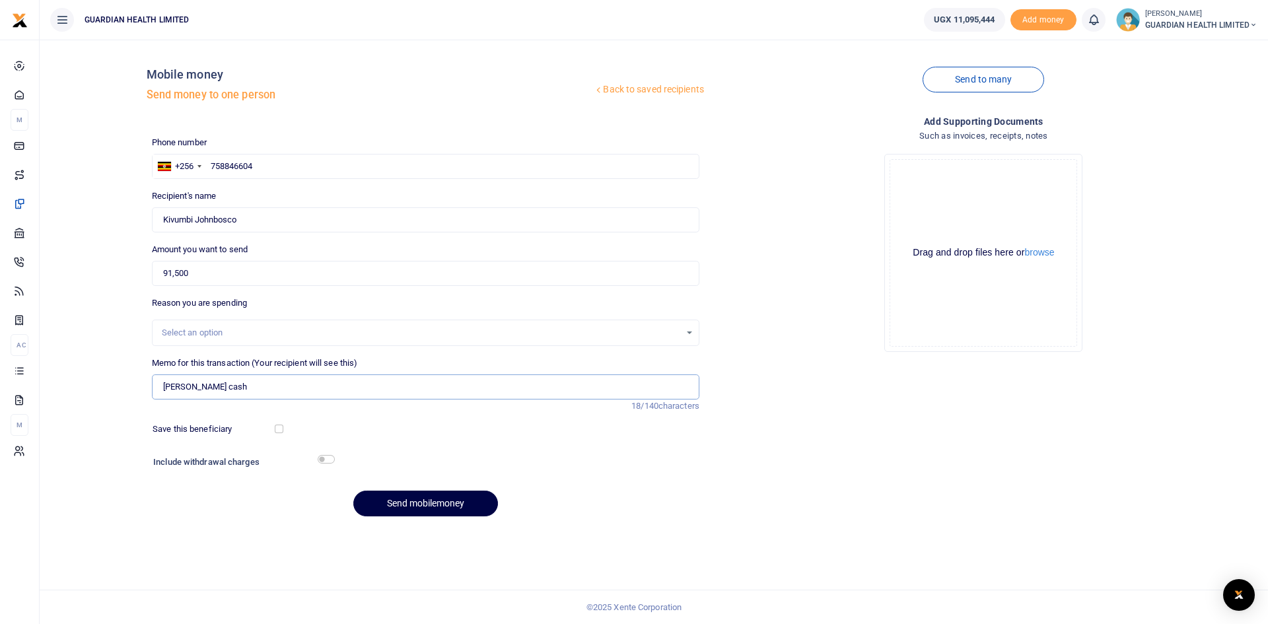
type input "[PERSON_NAME] cash"
click at [277, 429] on input "checkbox" at bounding box center [279, 429] width 9 height 9
checkbox input "true"
click at [326, 460] on input "checkbox" at bounding box center [326, 459] width 17 height 9
checkbox input "true"
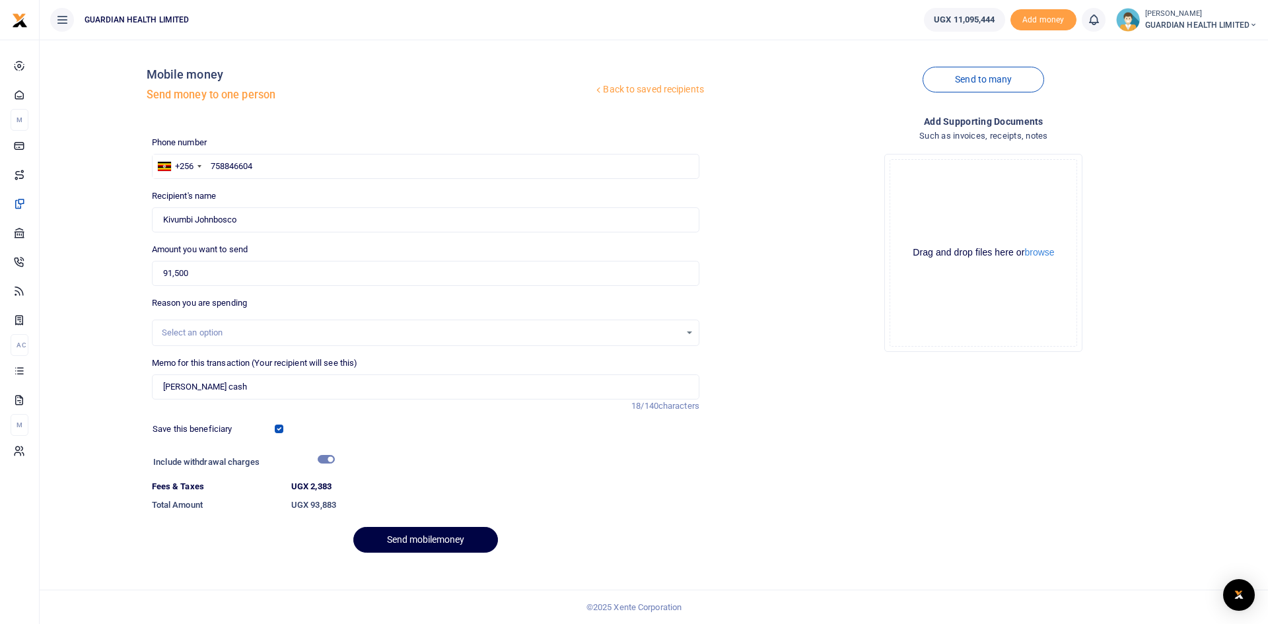
drag, startPoint x: 439, startPoint y: 515, endPoint x: 438, endPoint y: 508, distance: 6.6
click at [438, 508] on dd "UGX 93,883" at bounding box center [495, 505] width 419 height 24
click at [436, 545] on button "Send mobilemoney" at bounding box center [425, 540] width 145 height 26
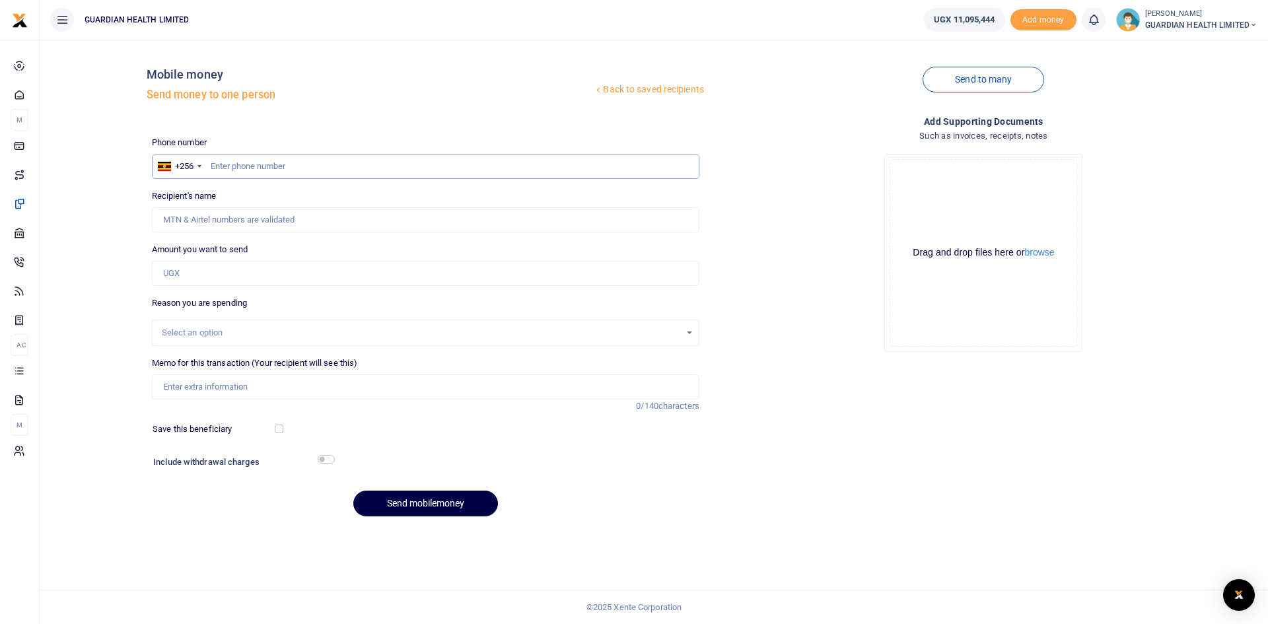
paste input "0780527020"
click at [216, 166] on input "0780527020" at bounding box center [425, 166] width 547 height 25
type input "780527020"
click at [203, 269] on input "Amount you want to send" at bounding box center [425, 273] width 547 height 25
type input "[PERSON_NAME]"
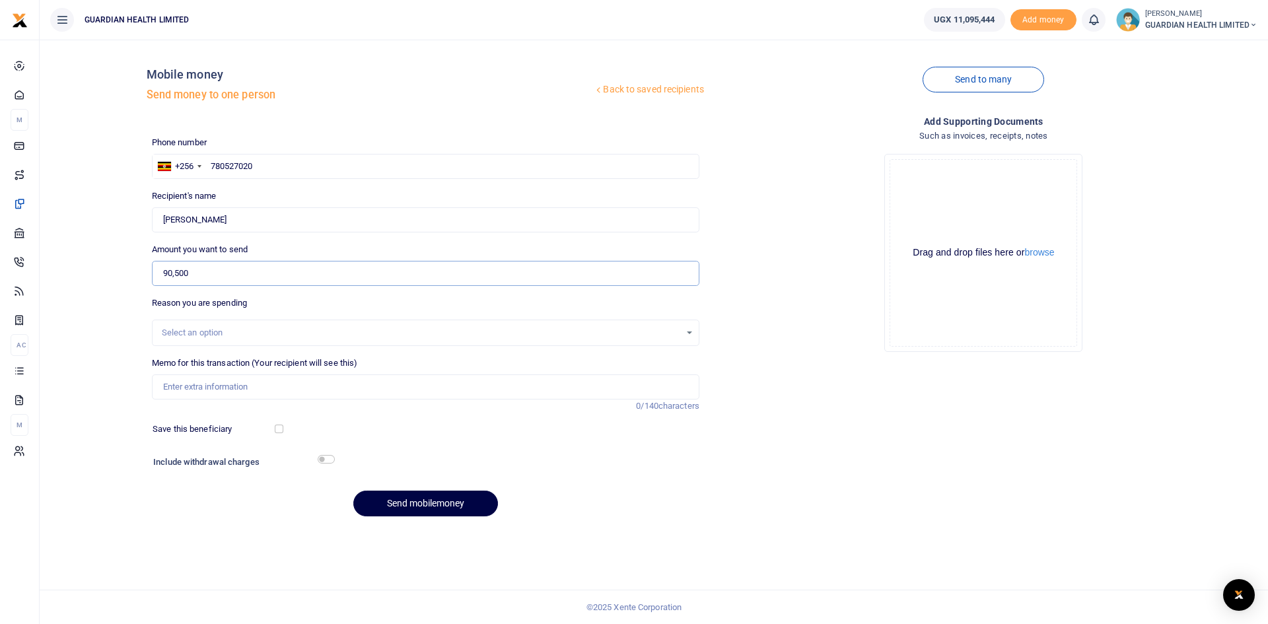
type input "90,500"
click at [185, 392] on input "Memo for this transaction (Your recipient will see this)" at bounding box center [425, 386] width 547 height 25
type input "Gulu Petty cash"
click at [278, 430] on input "checkbox" at bounding box center [279, 429] width 9 height 9
checkbox input "true"
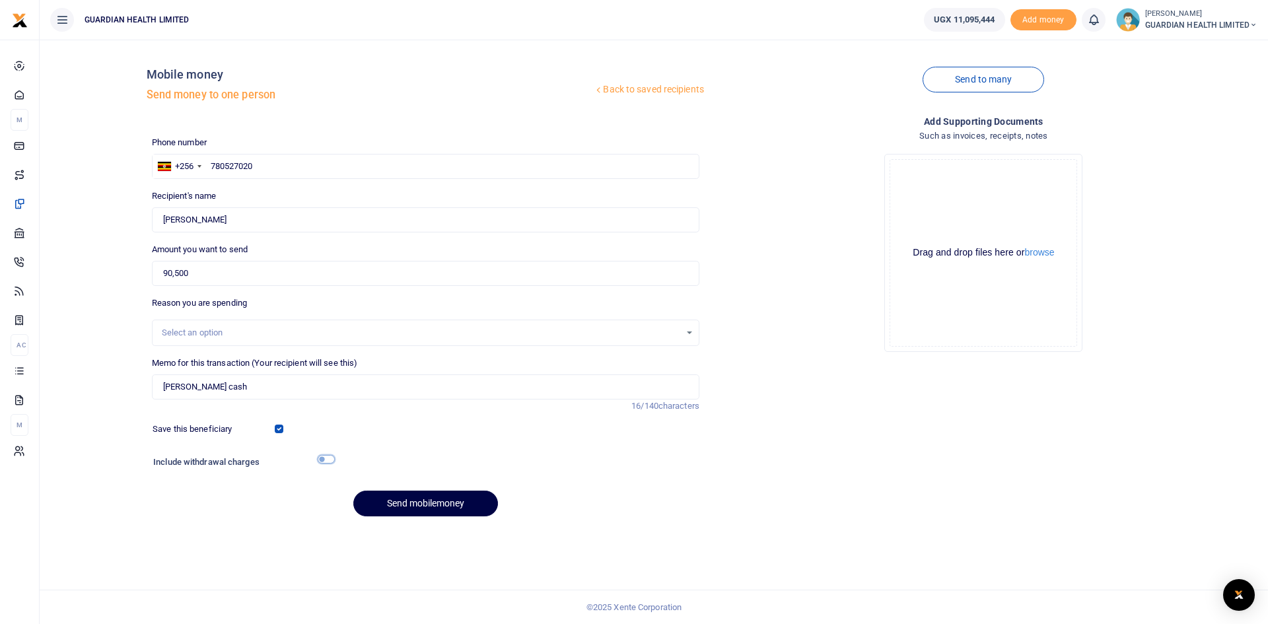
click at [324, 461] on input "checkbox" at bounding box center [326, 459] width 17 height 9
checkbox input "true"
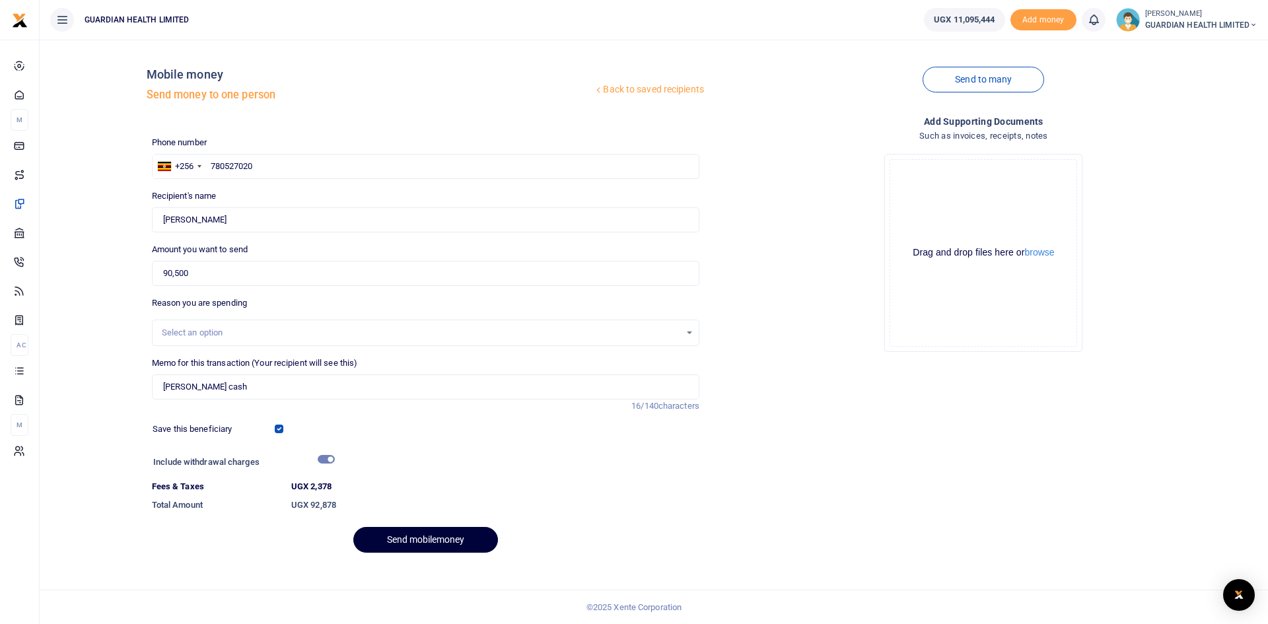
click at [411, 541] on button "Send mobilemoney" at bounding box center [425, 540] width 145 height 26
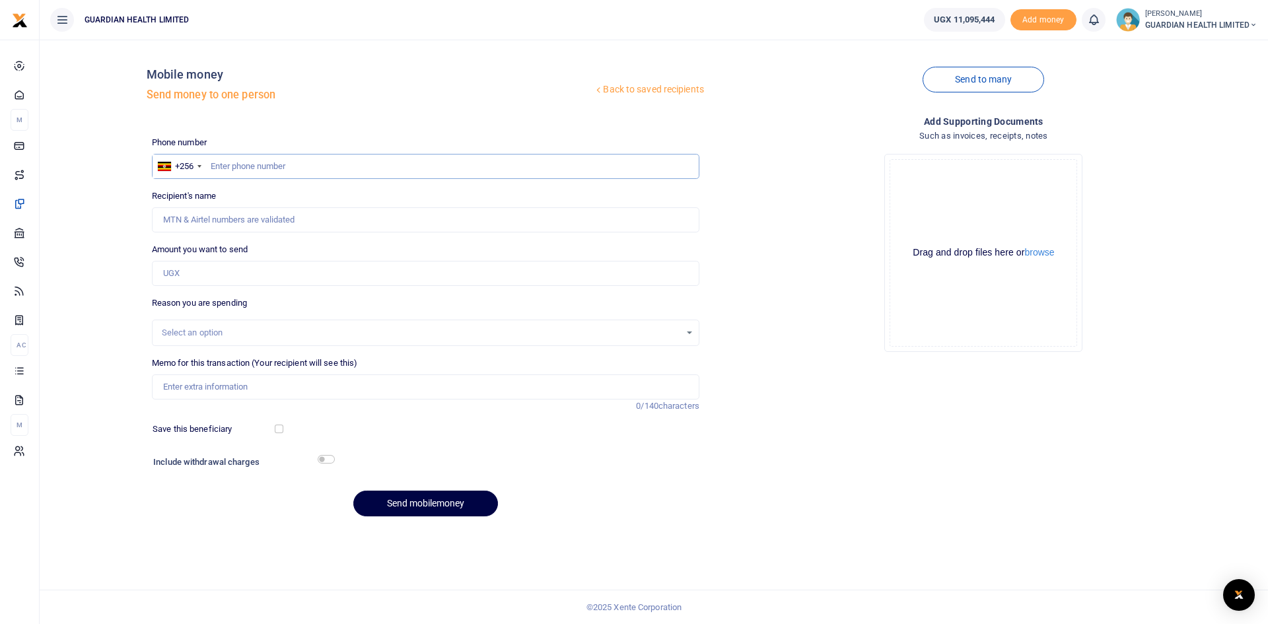
click at [330, 169] on input "text" at bounding box center [425, 166] width 547 height 25
type input "7"
type input "0"
type input "753336761"
click at [212, 269] on input "Amount you want to send" at bounding box center [425, 273] width 547 height 25
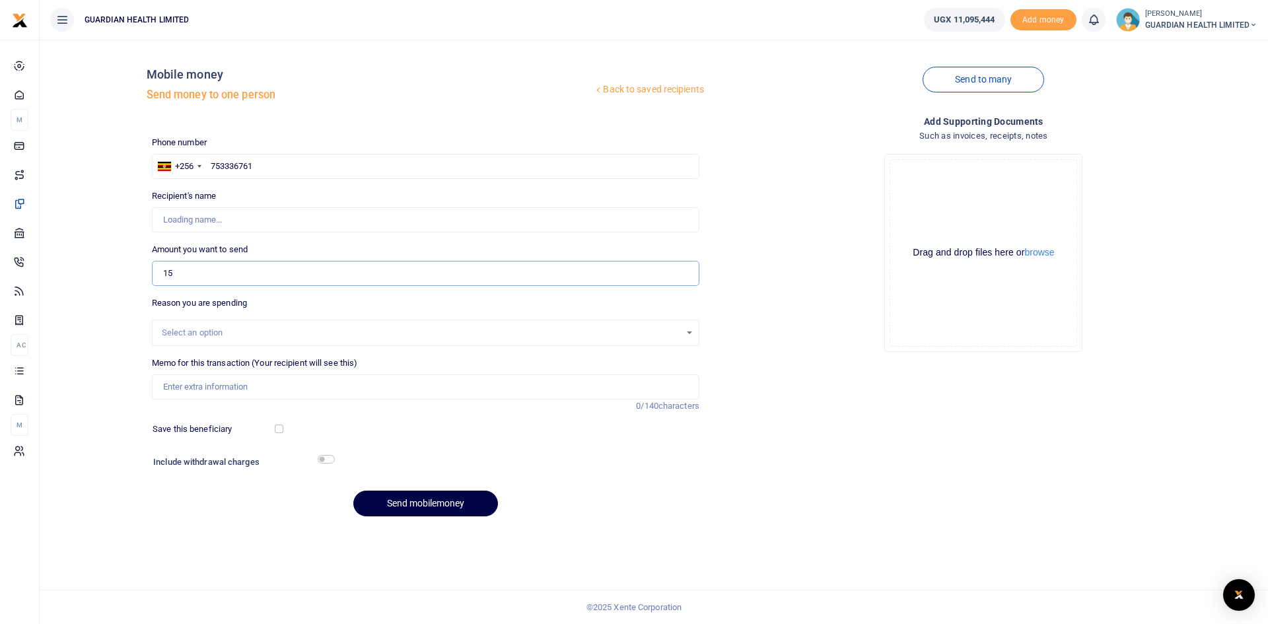
type input "150"
type input "[PERSON_NAME]"
type input "150,000"
click at [237, 334] on div "Select an option" at bounding box center [421, 332] width 518 height 13
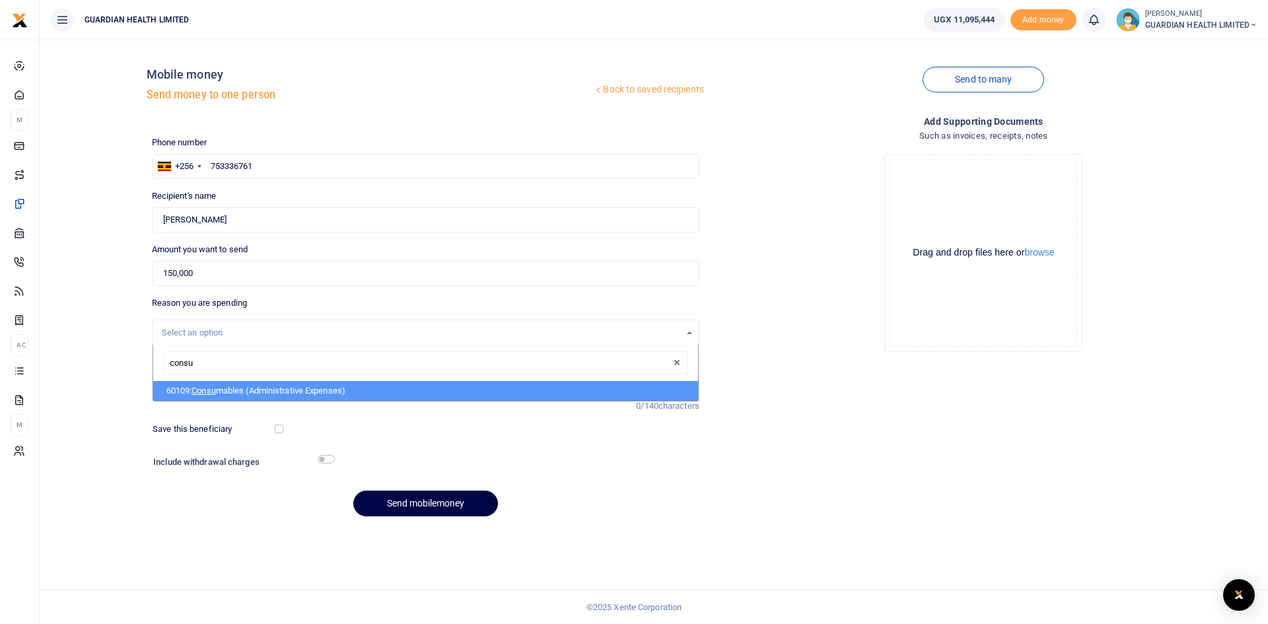
type input "consum"
click at [250, 388] on li "60109: Consum [PERSON_NAME] (Administrative Expenses)" at bounding box center [425, 391] width 545 height 20
select select "5428"
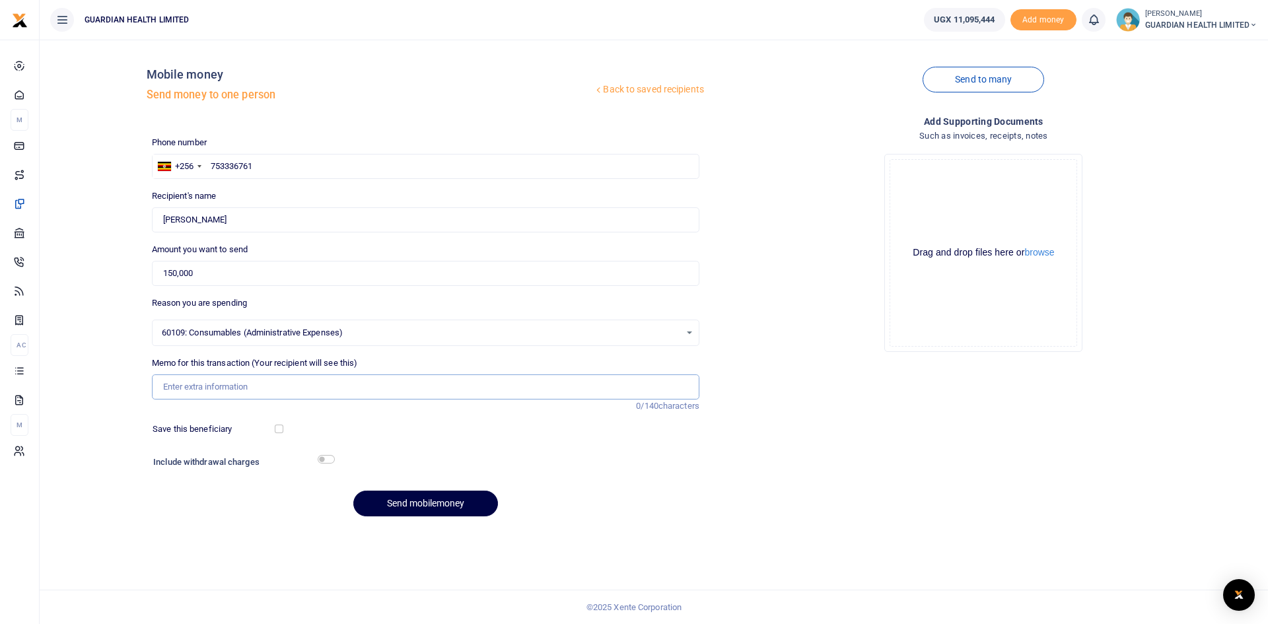
click at [227, 386] on input "Memo for this transaction (Your recipient will see this)" at bounding box center [425, 386] width 547 height 25
type input "Nansana padlocks 2 pcs"
click at [277, 427] on input "checkbox" at bounding box center [279, 429] width 9 height 9
checkbox input "true"
click at [329, 460] on input "checkbox" at bounding box center [326, 459] width 17 height 9
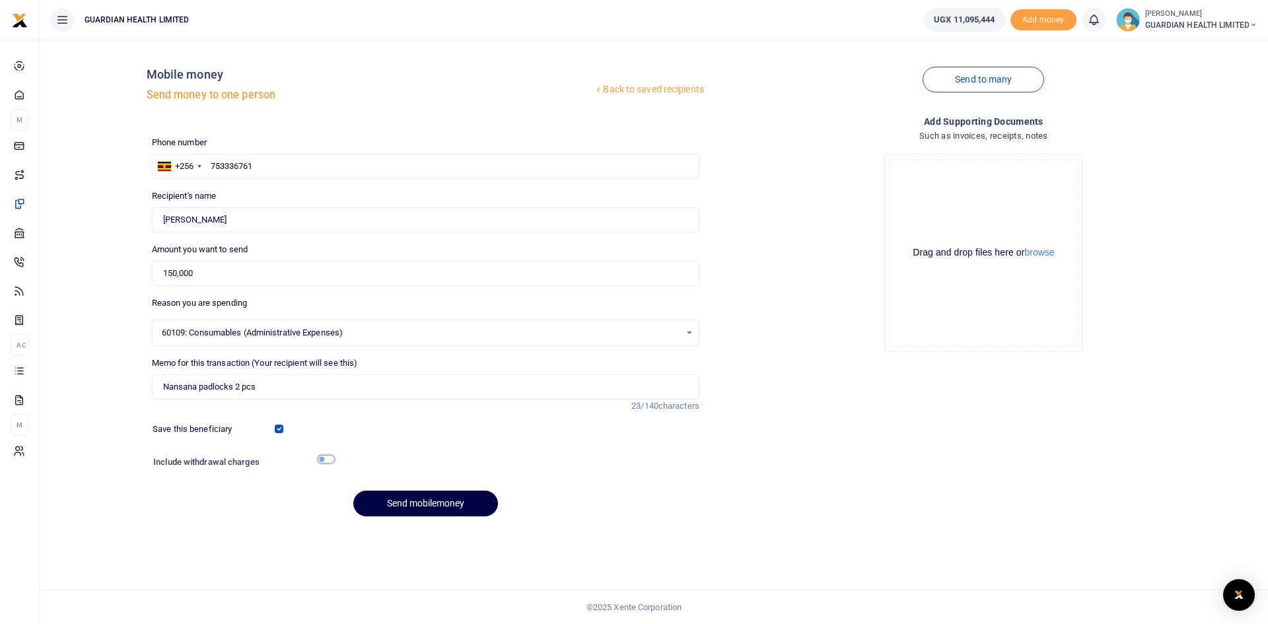
checkbox input "true"
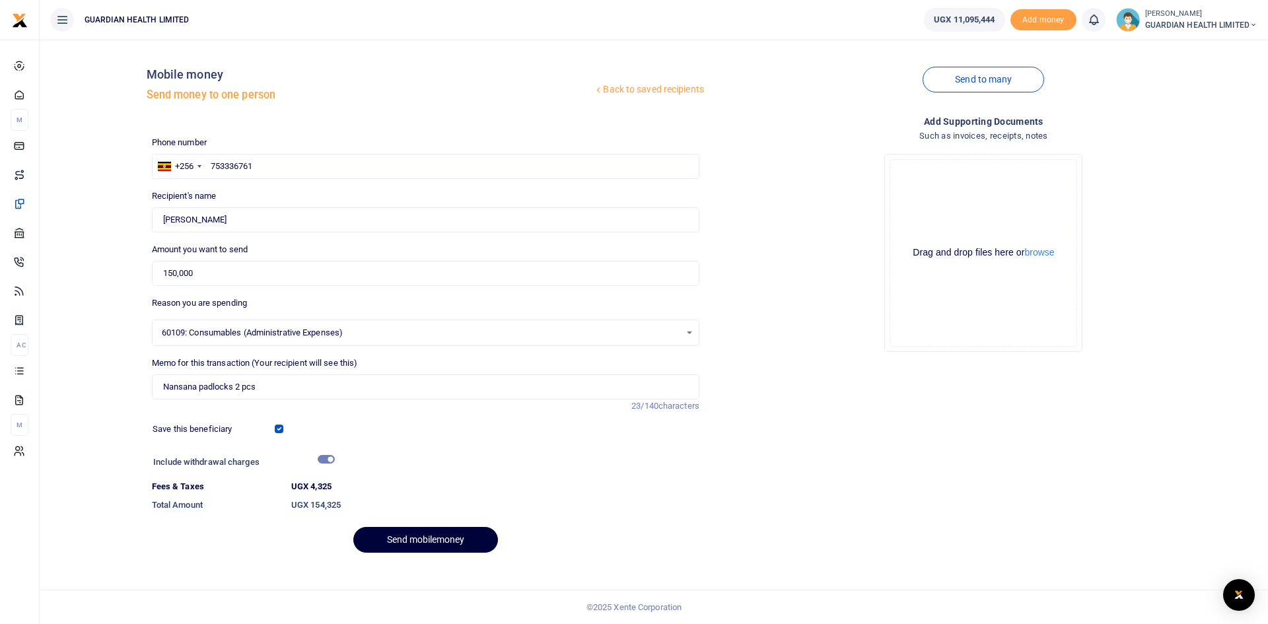
click at [439, 538] on button "Send mobilemoney" at bounding box center [425, 540] width 145 height 26
